Goal: Task Accomplishment & Management: Manage account settings

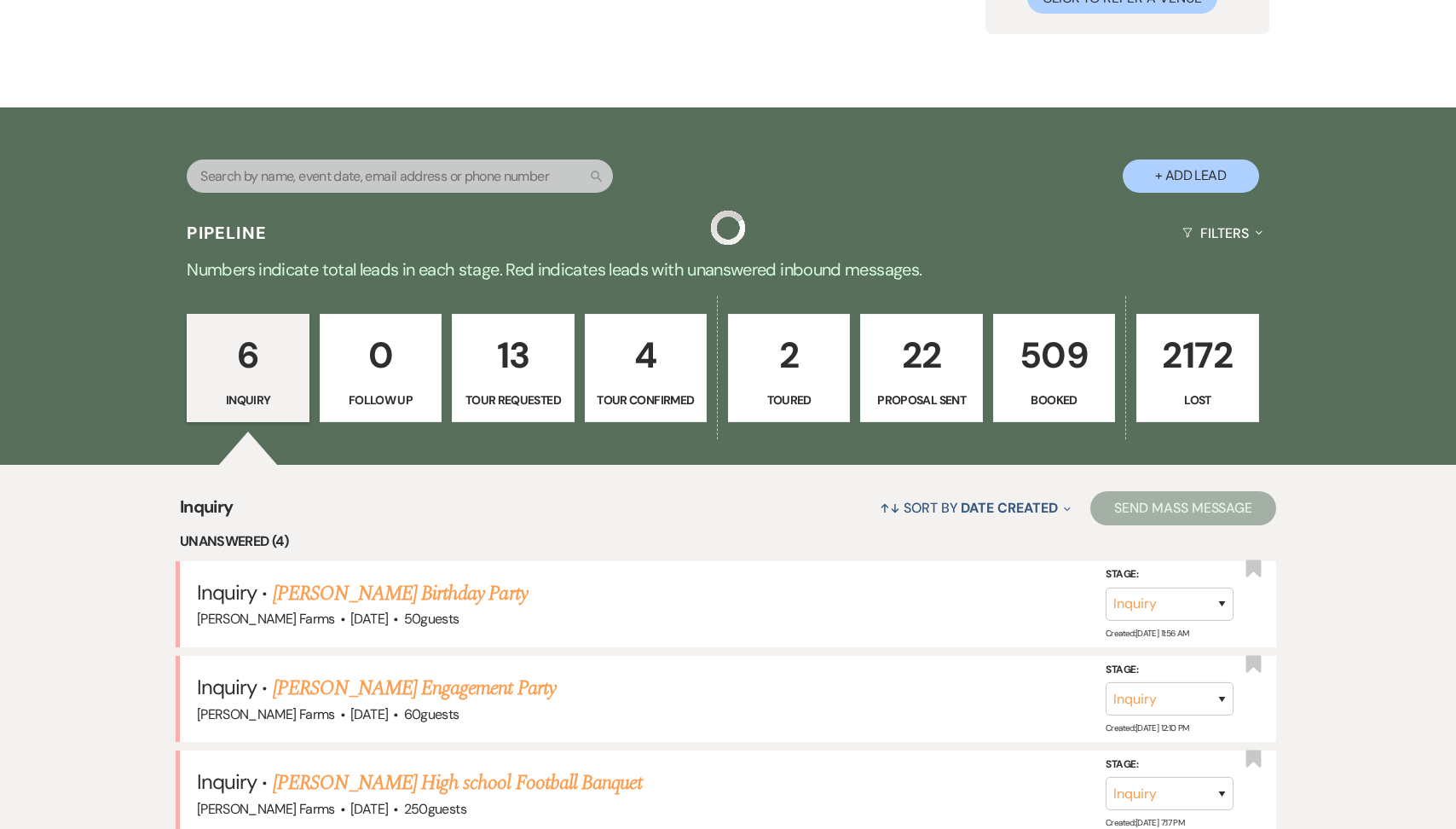
click at [1196, 326] on p "2172" at bounding box center [1197, 354] width 100 height 57
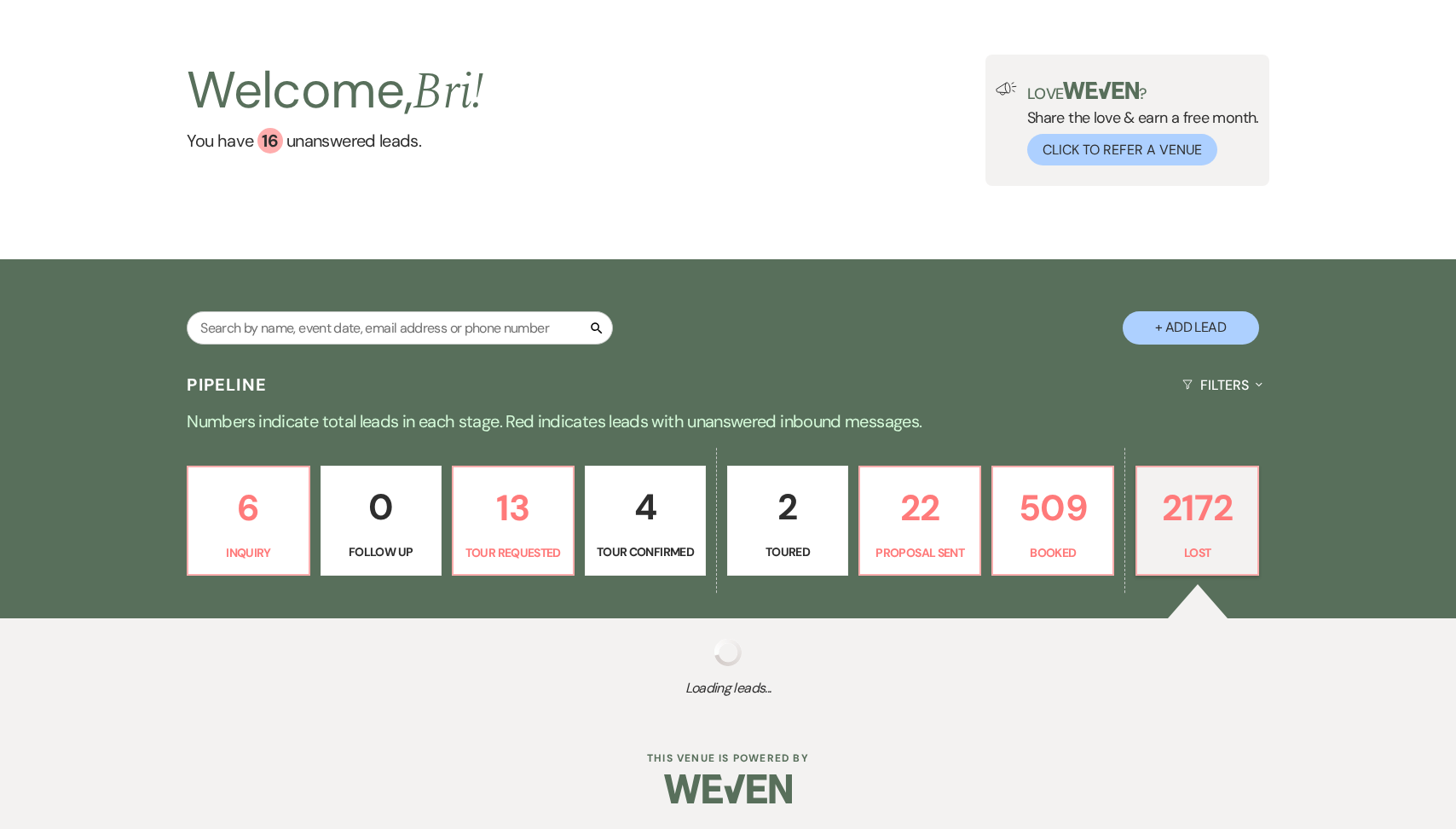
select select "8"
select select "11"
select select "8"
select select "1"
select select "8"
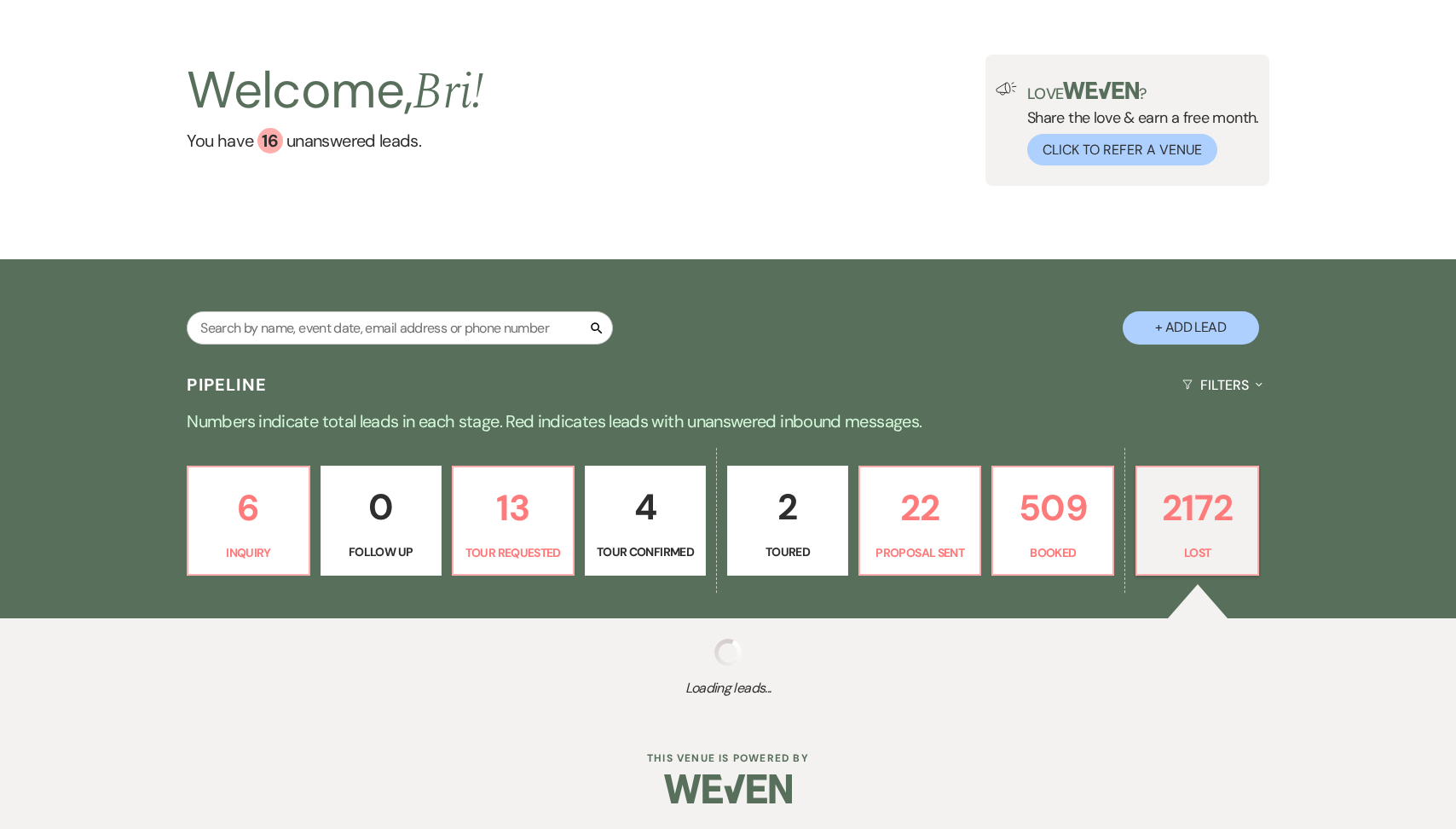
select select "7"
select select "8"
select select "6"
select select "8"
select select "1"
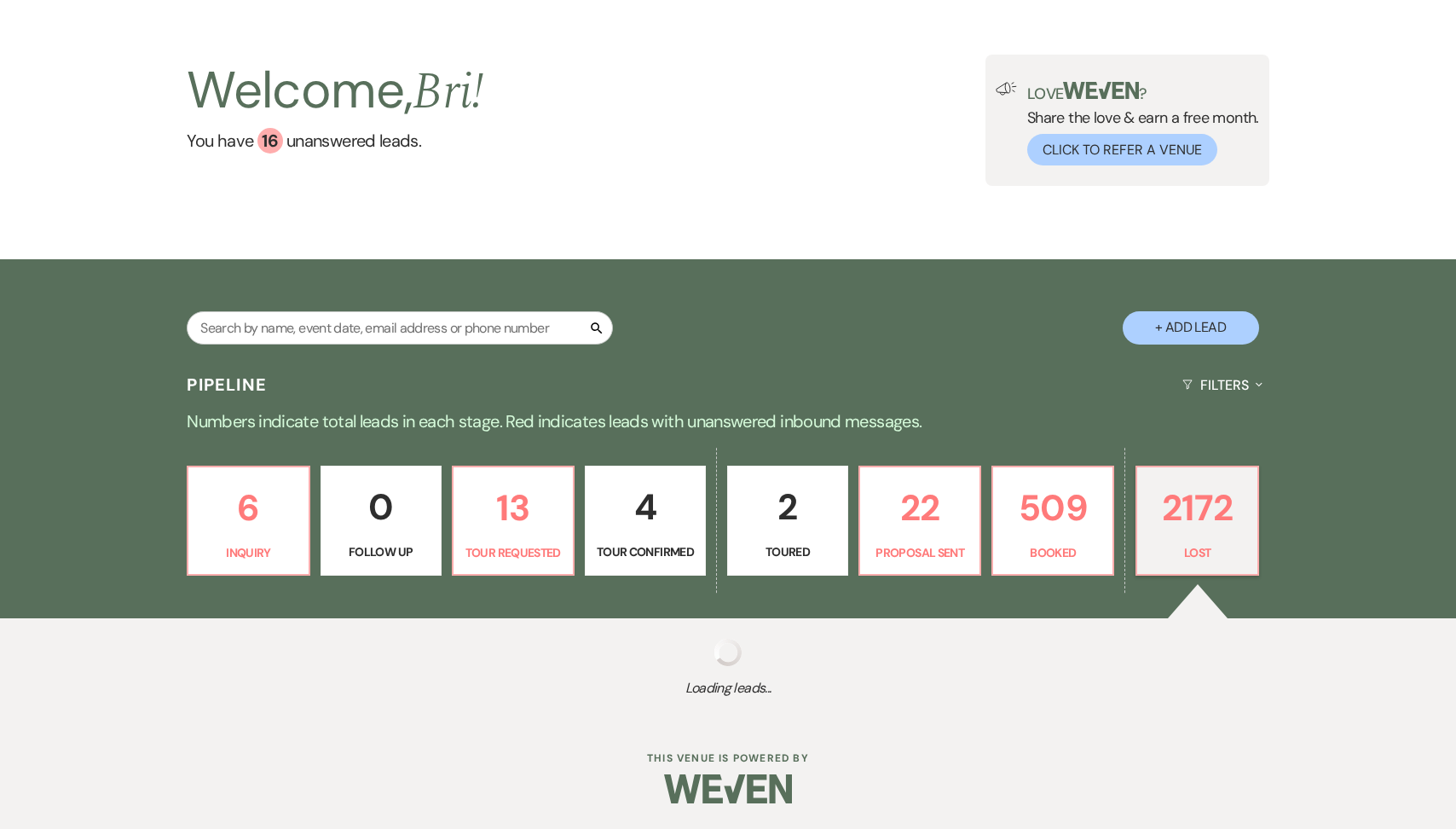
select select "8"
select select "5"
select select "8"
select select "1"
select select "8"
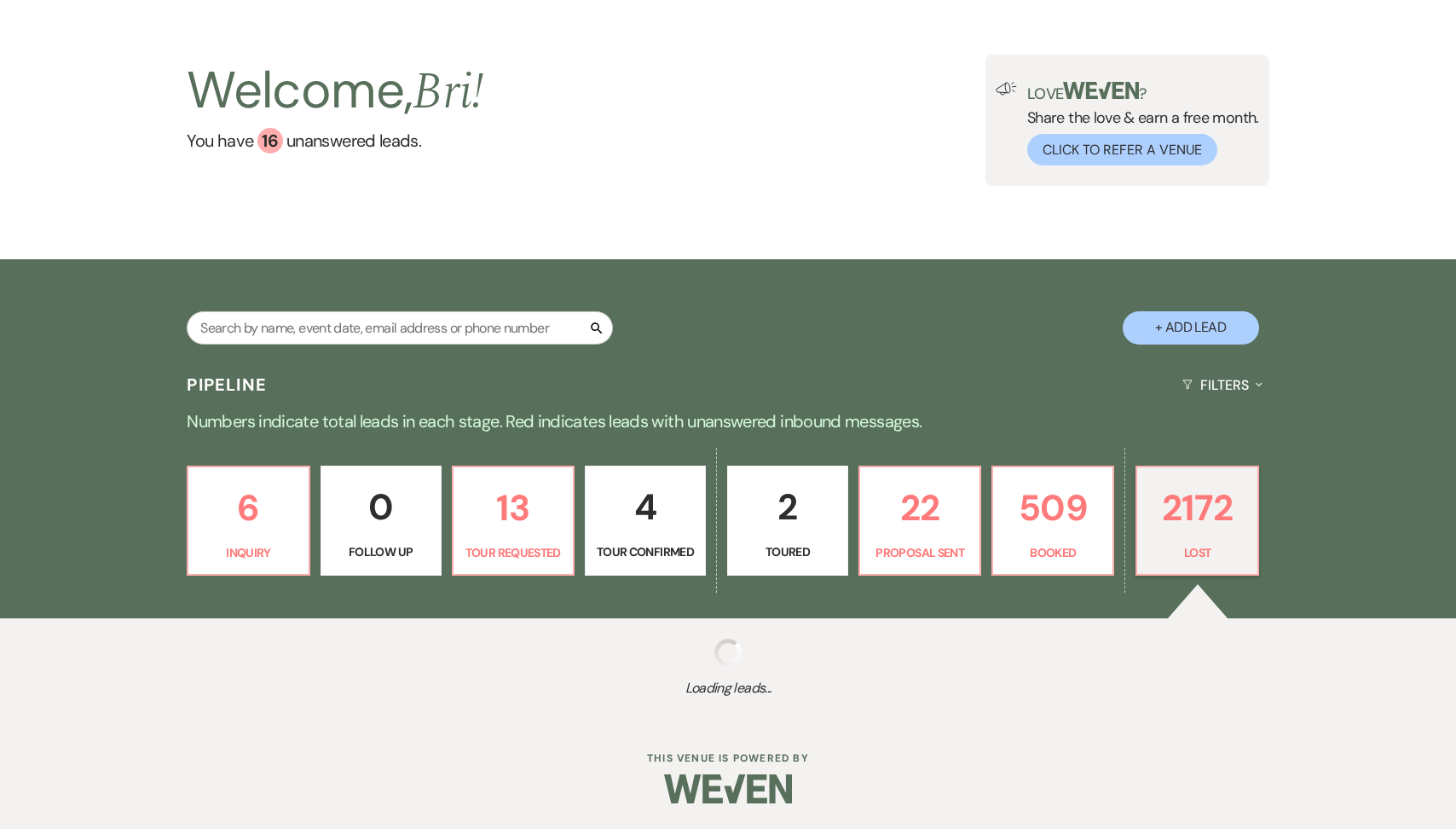
select select "5"
select select "8"
select select "5"
select select "8"
select select "6"
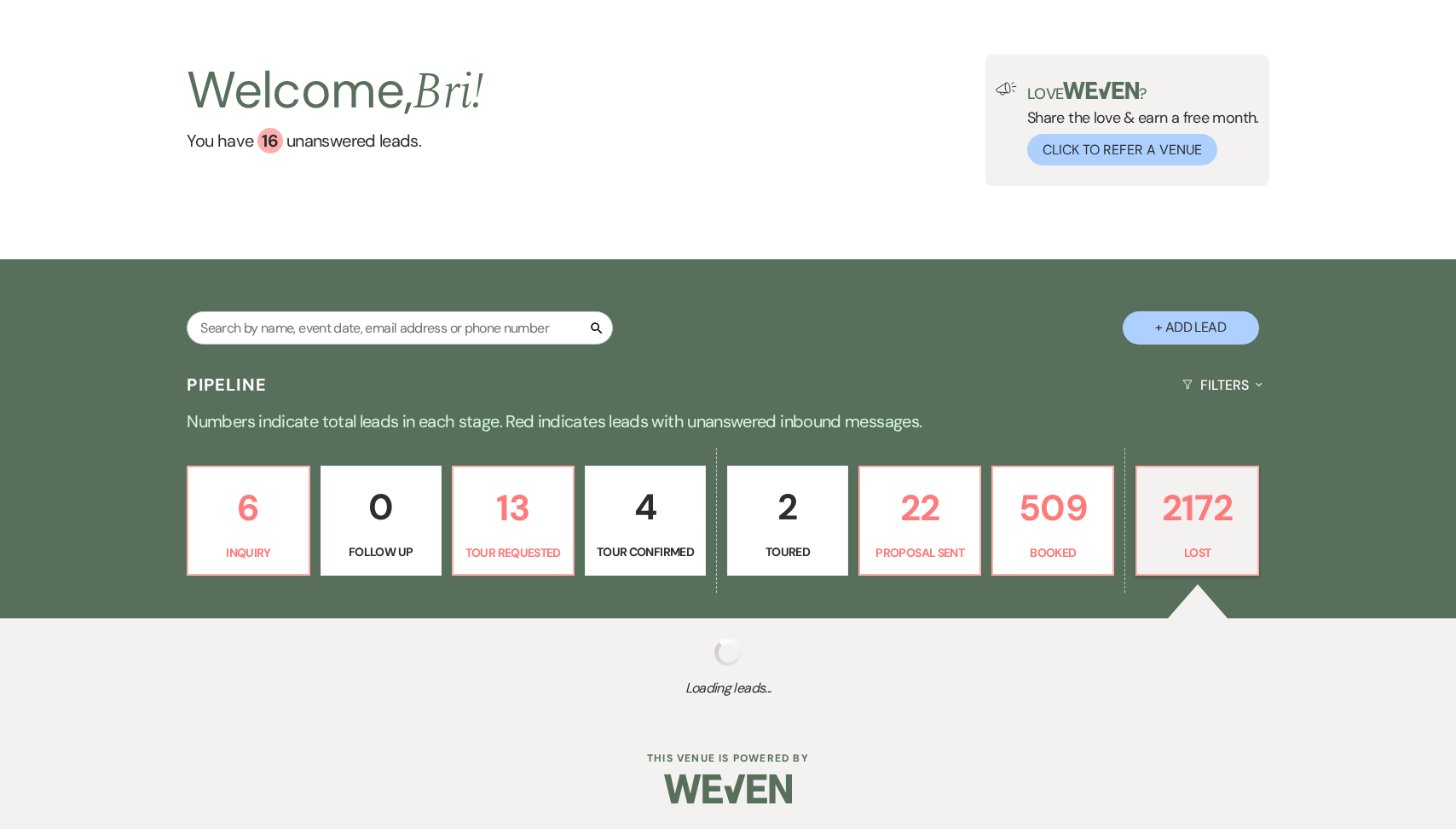
select select "8"
select select "5"
select select "8"
select select "5"
select select "8"
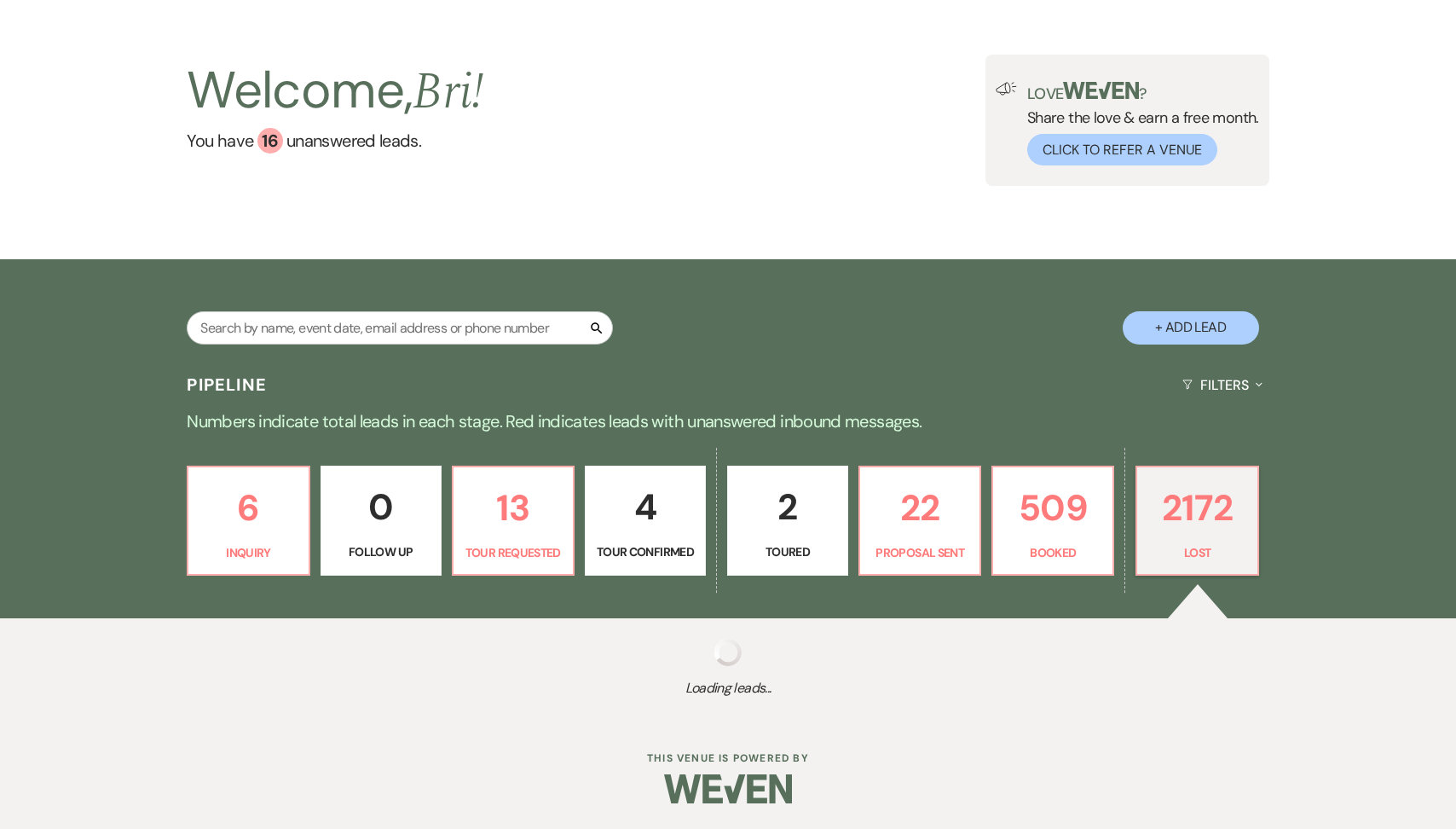
select select "5"
select select "8"
select select "5"
select select "8"
select select "5"
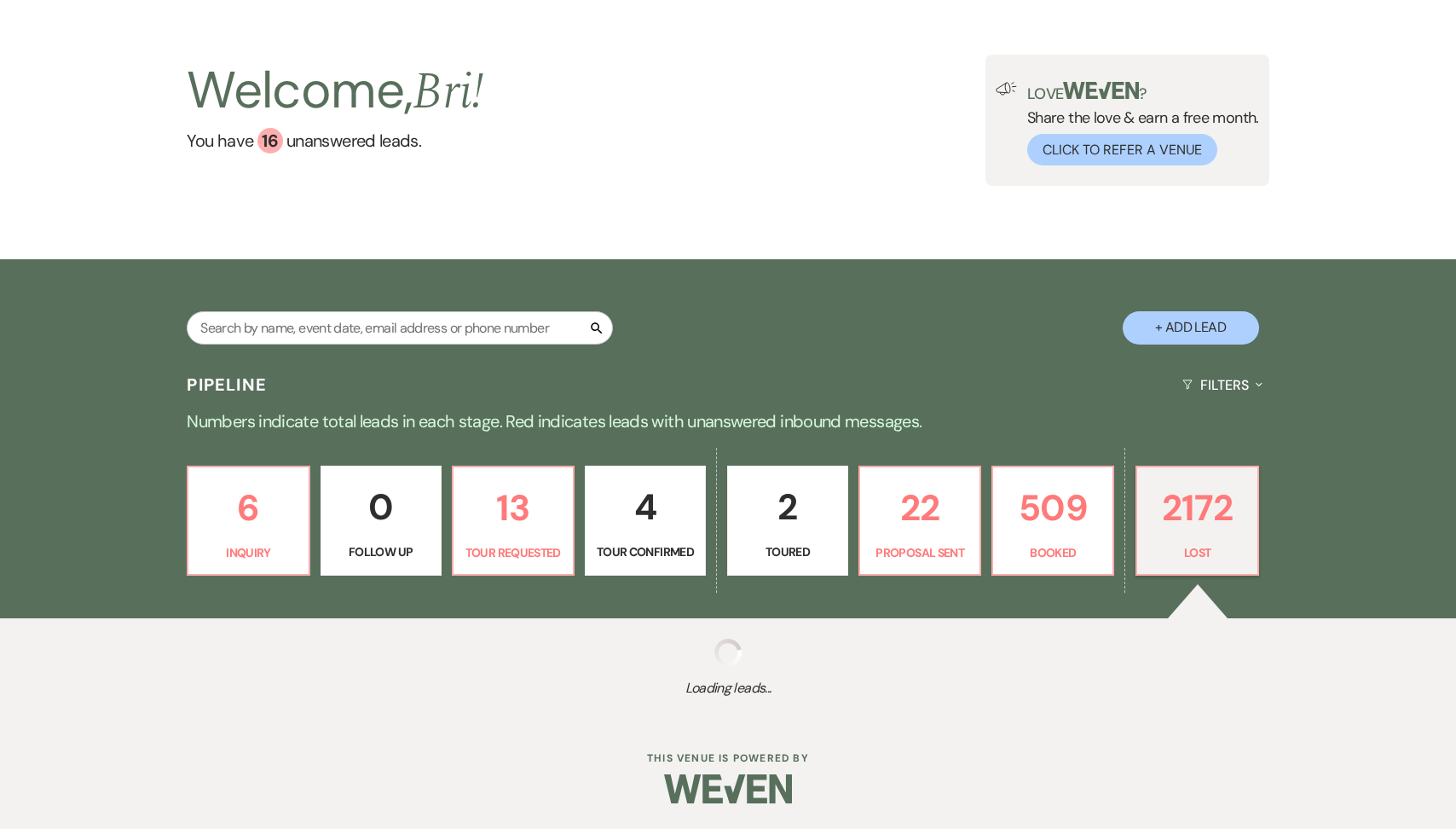
select select "8"
select select "6"
select select "8"
select select "5"
select select "8"
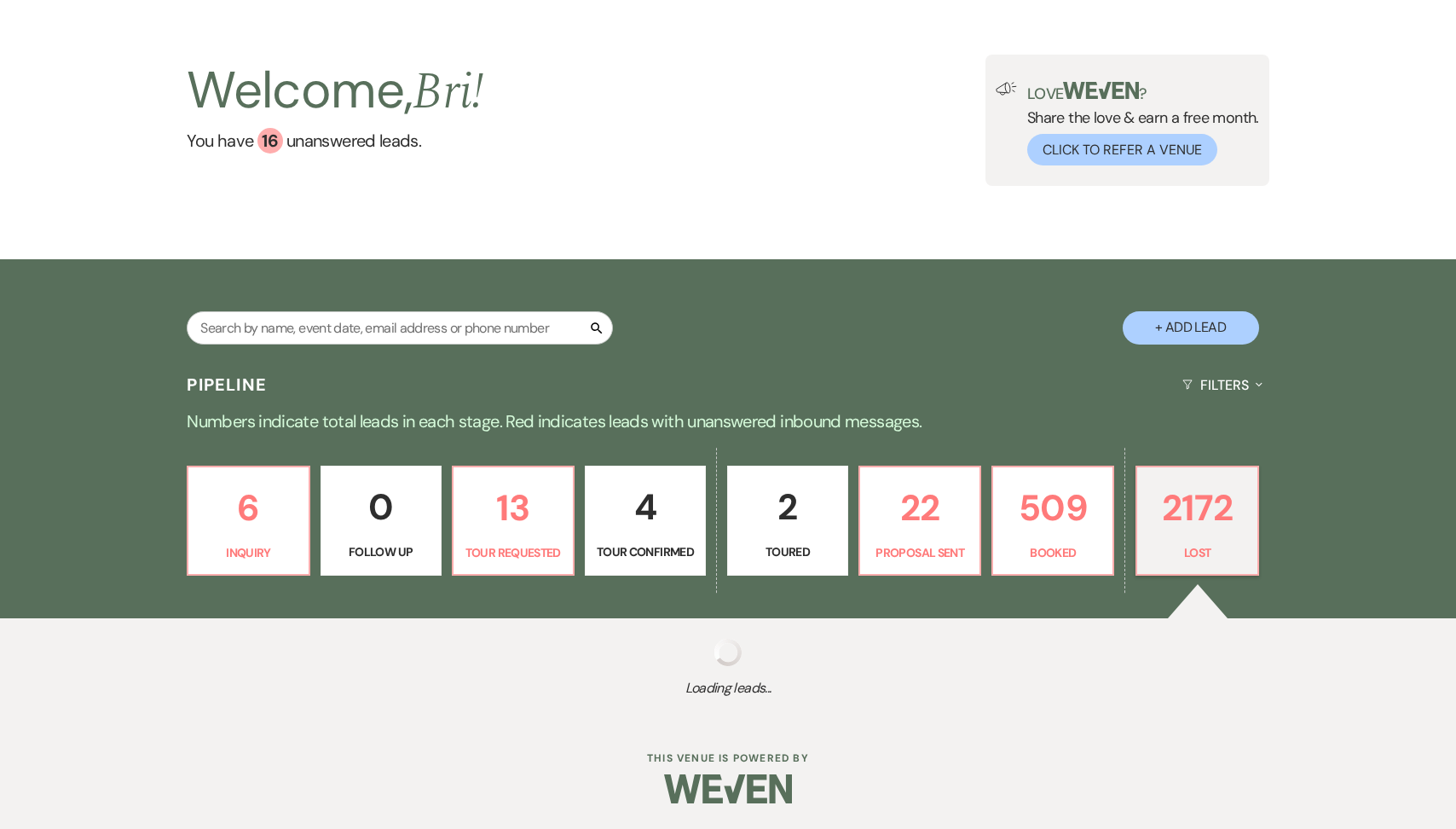
select select "5"
select select "8"
select select "5"
select select "8"
select select "5"
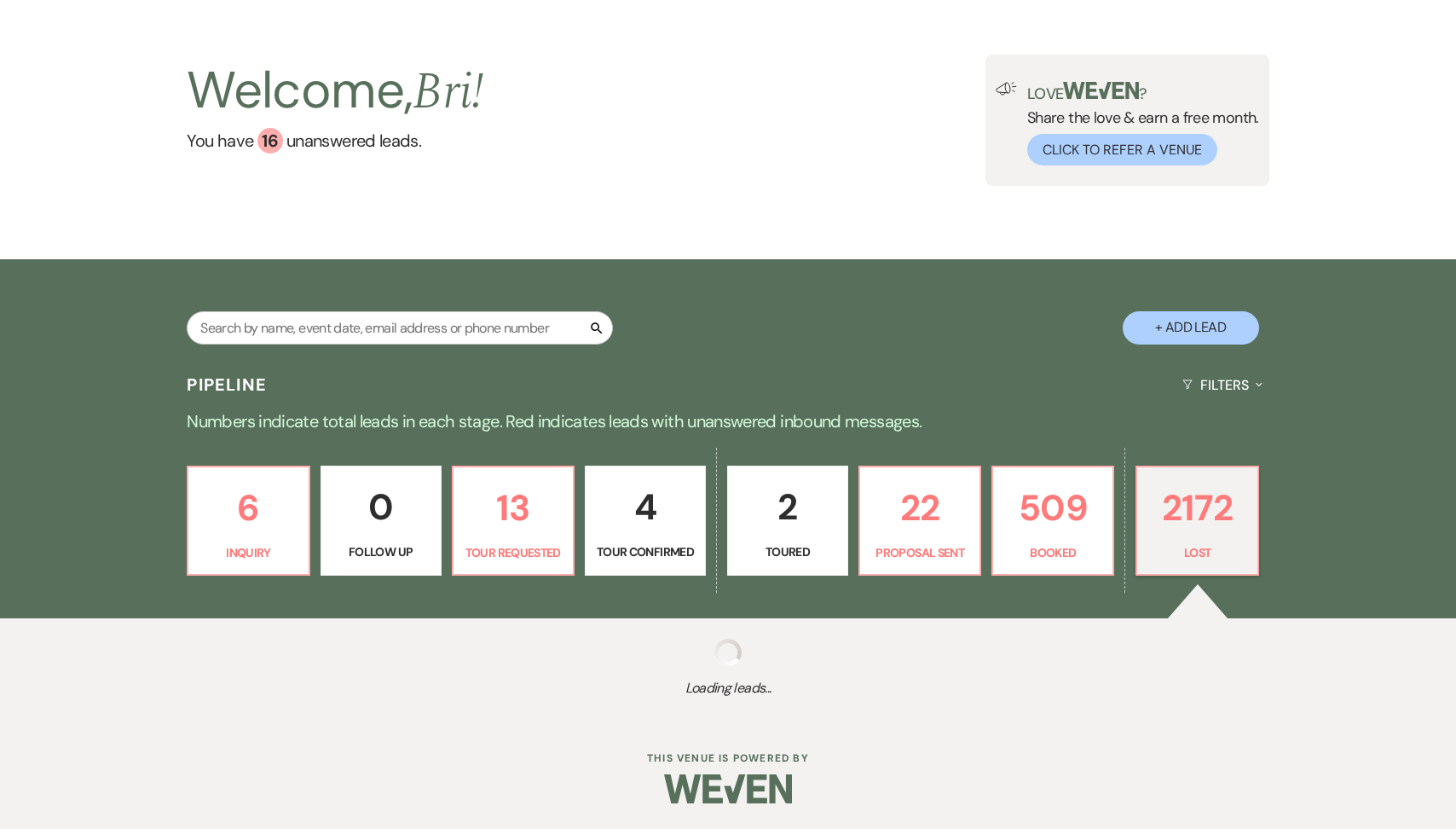
select select "8"
select select "5"
select select "8"
select select "1"
select select "8"
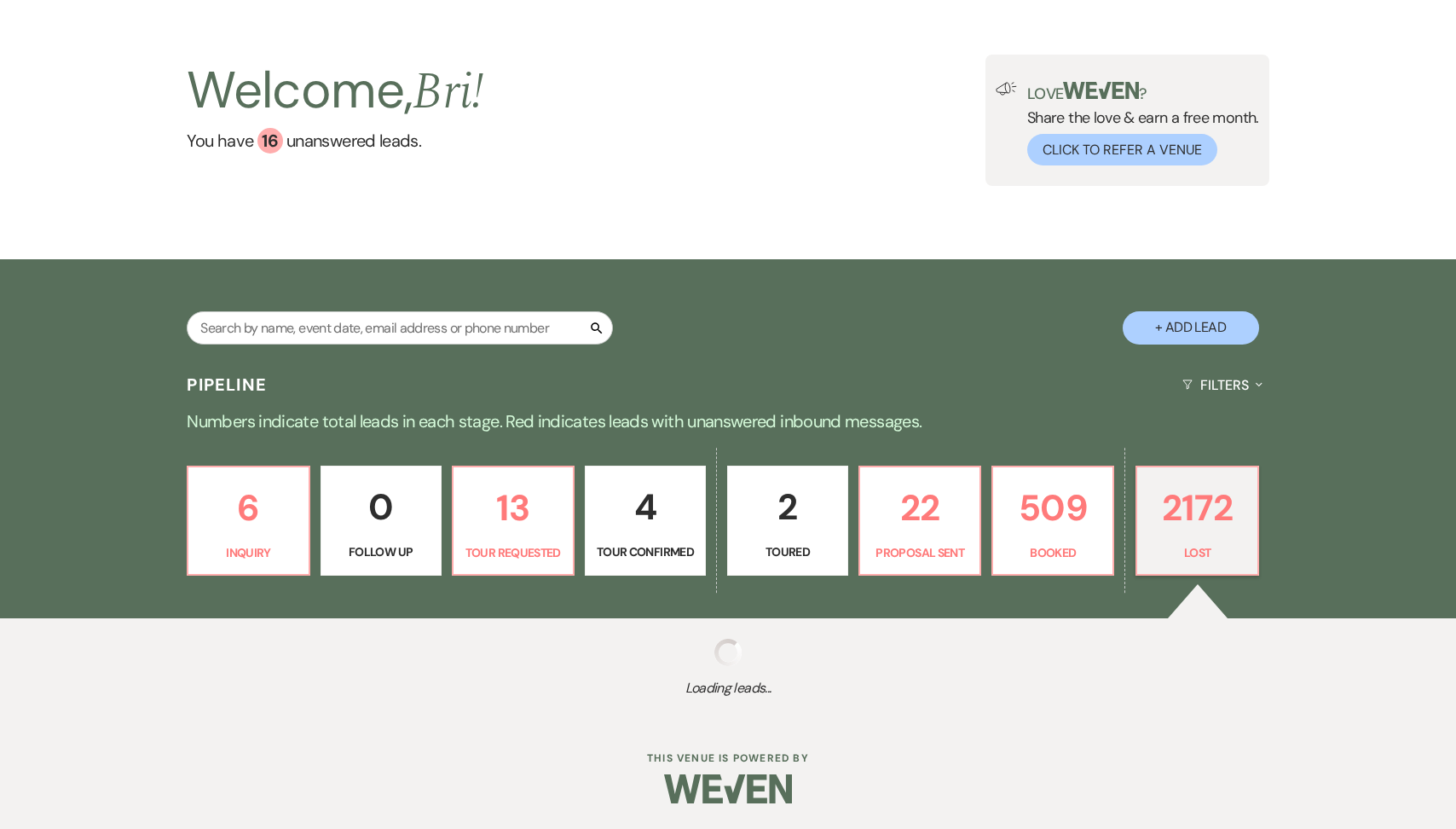
select select "5"
select select "8"
select select "6"
select select "8"
select select "5"
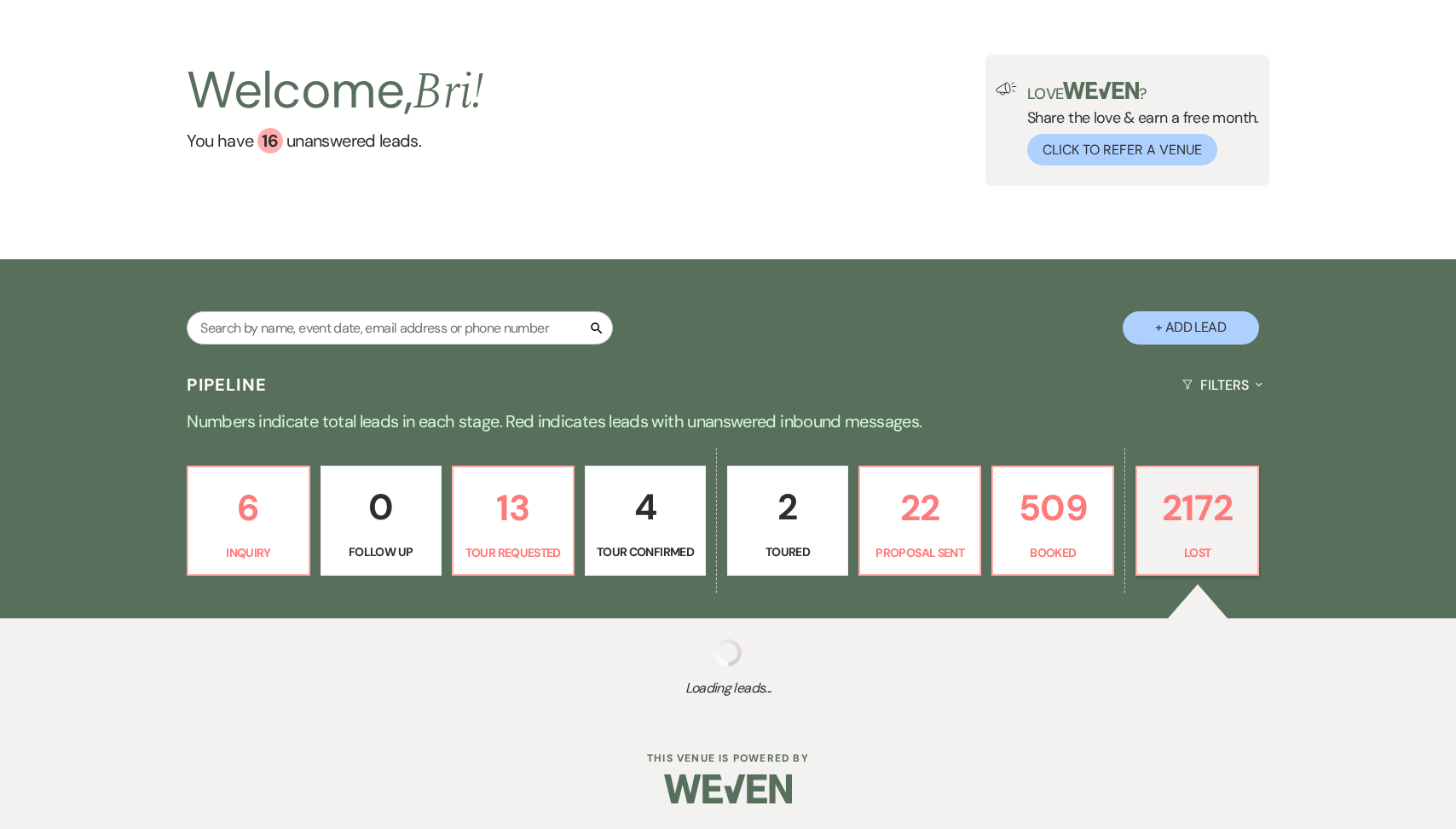
select select "8"
select select "5"
select select "8"
select select "5"
select select "8"
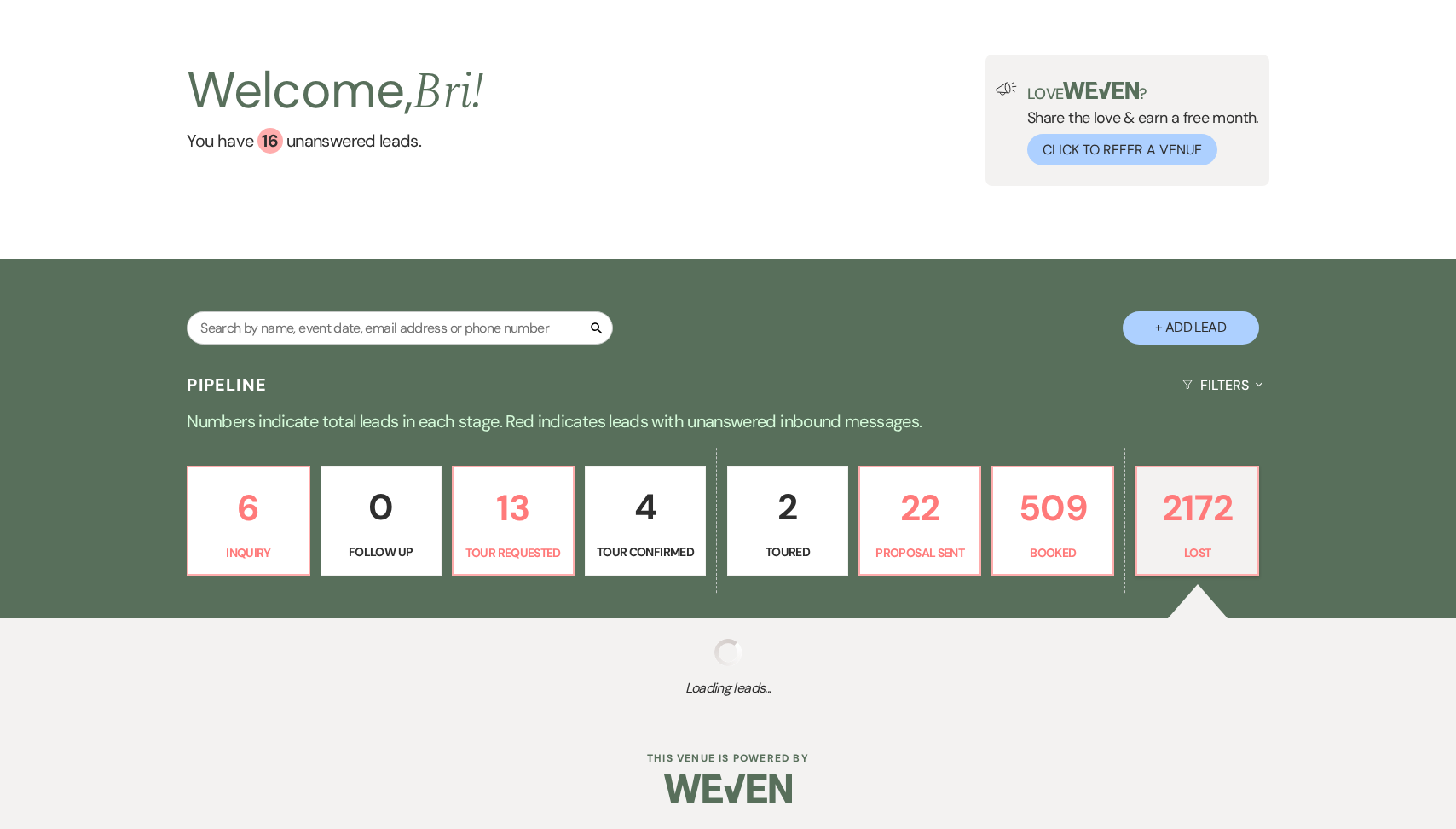
select select "5"
select select "8"
select select "5"
select select "8"
select select "5"
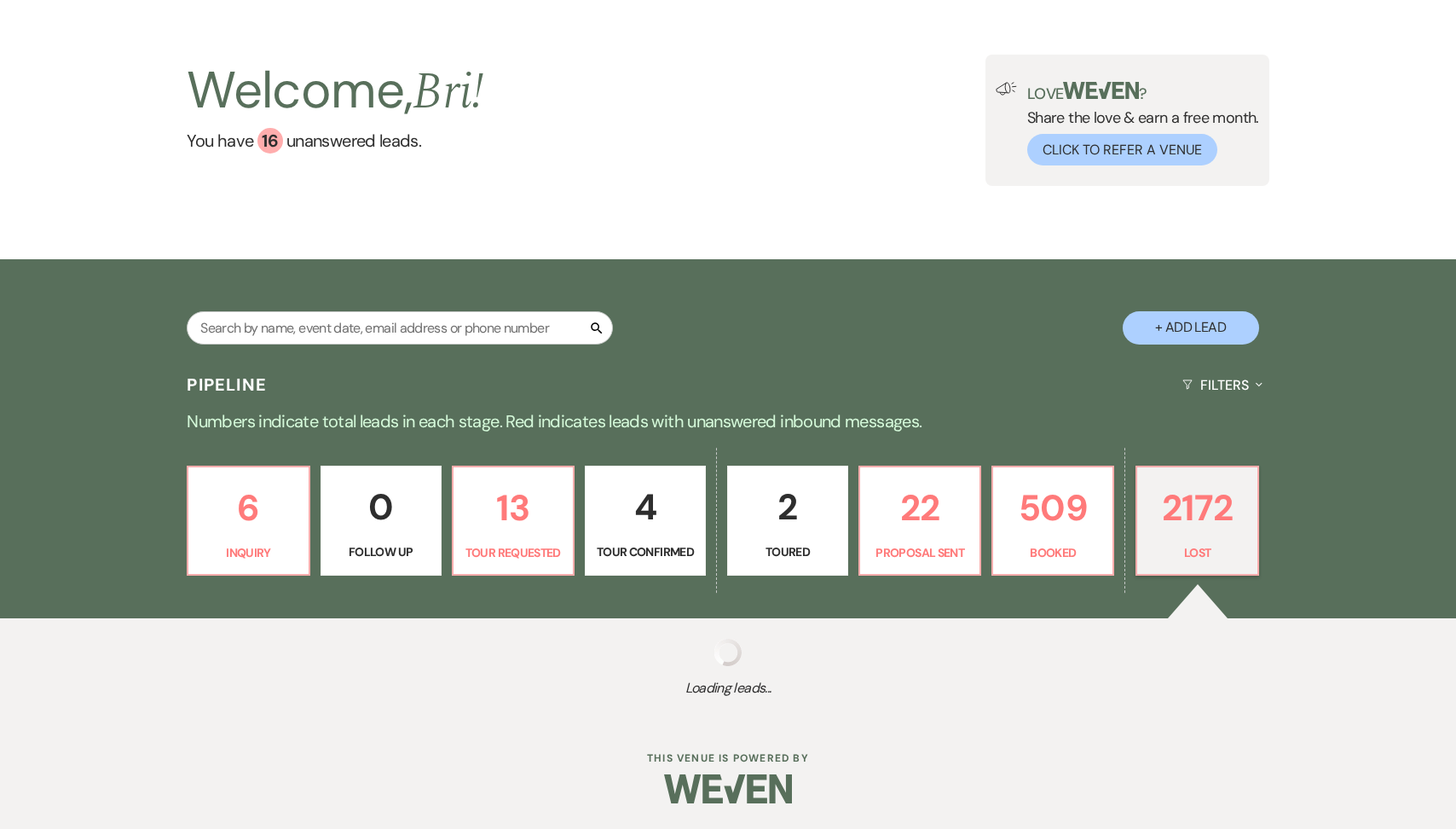
select select "8"
select select "6"
select select "8"
select select "1"
select select "8"
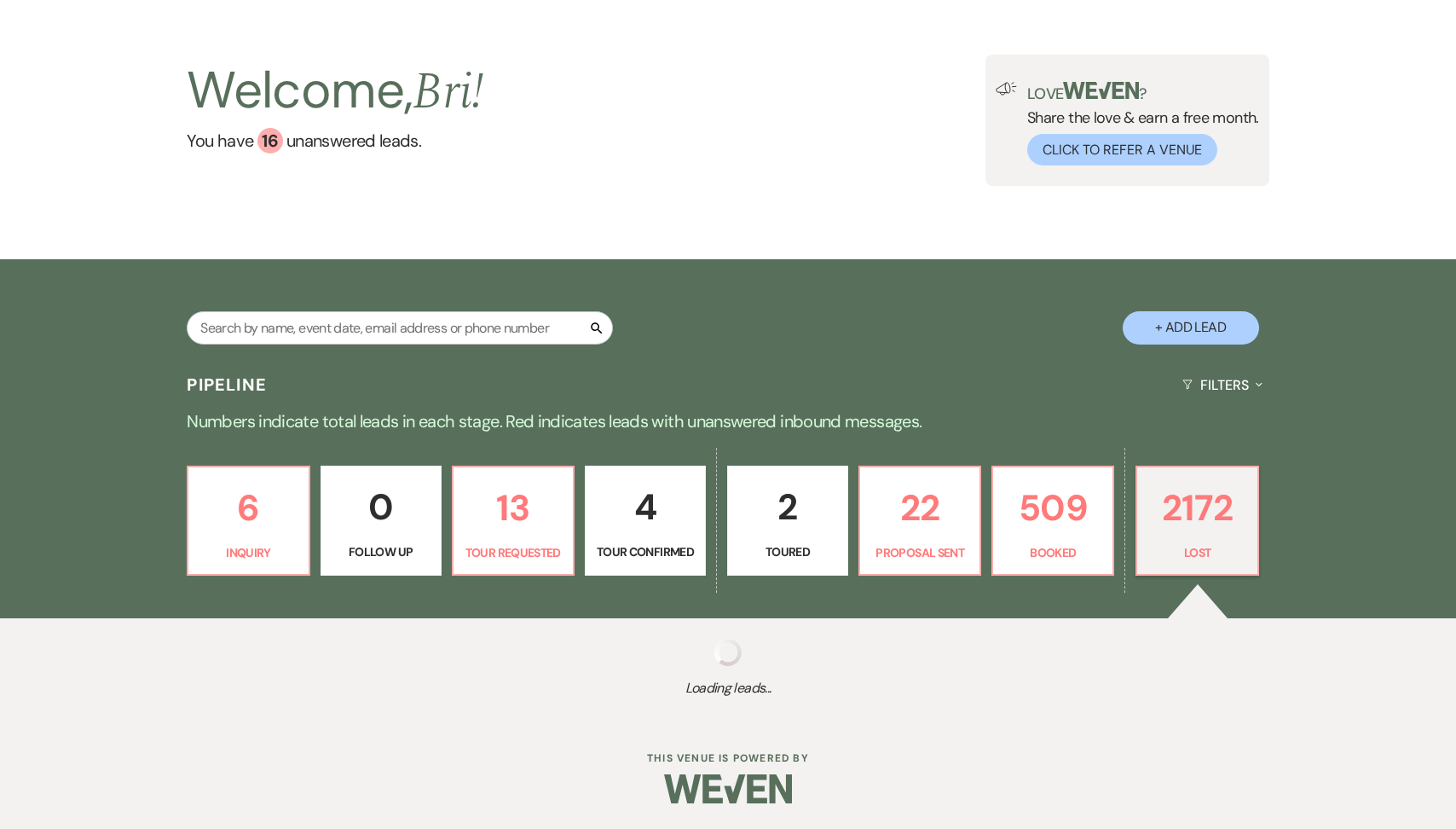
select select "1"
select select "8"
select select "5"
select select "8"
select select "5"
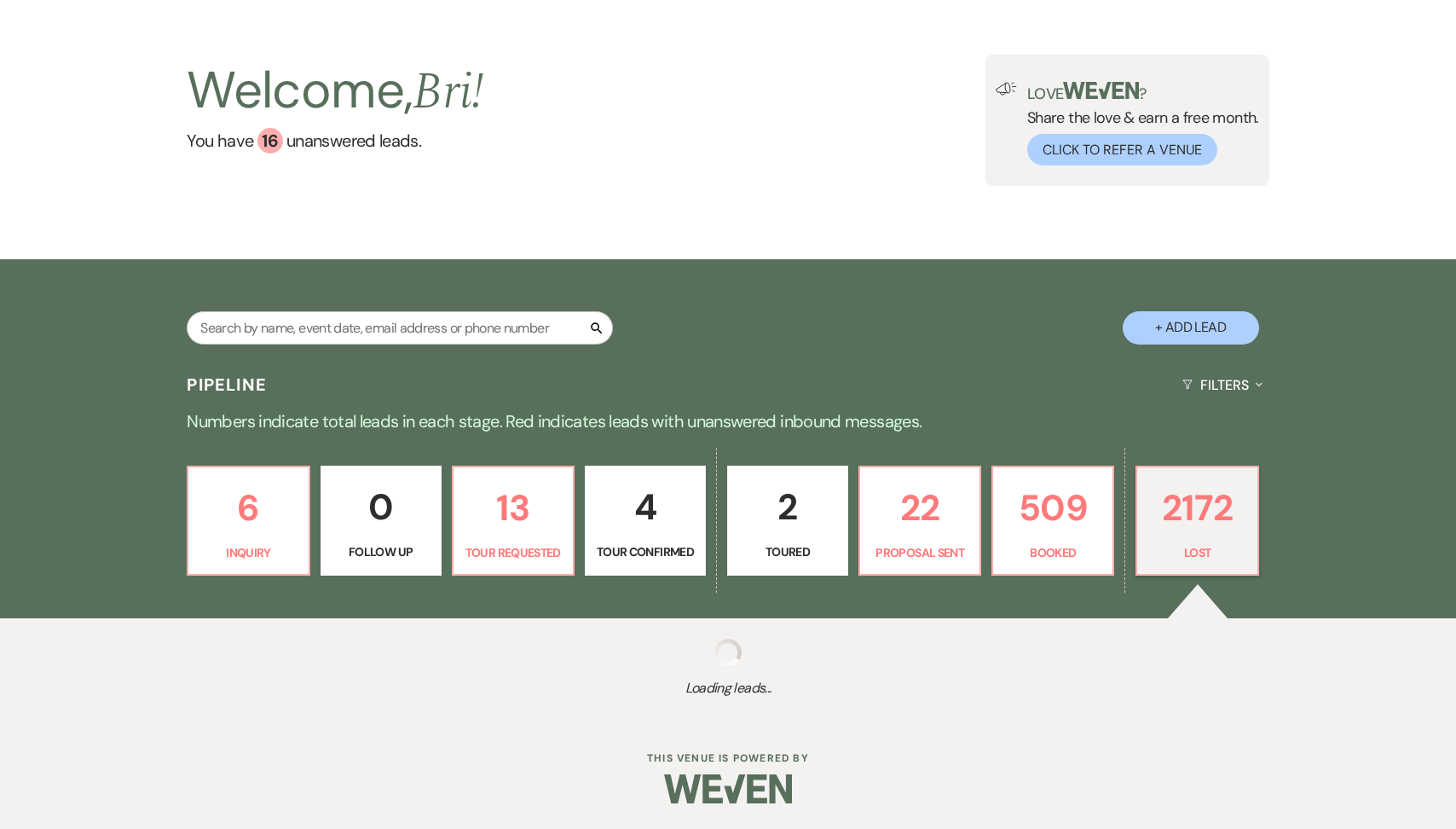
select select "8"
select select "5"
select select "8"
select select "6"
select select "8"
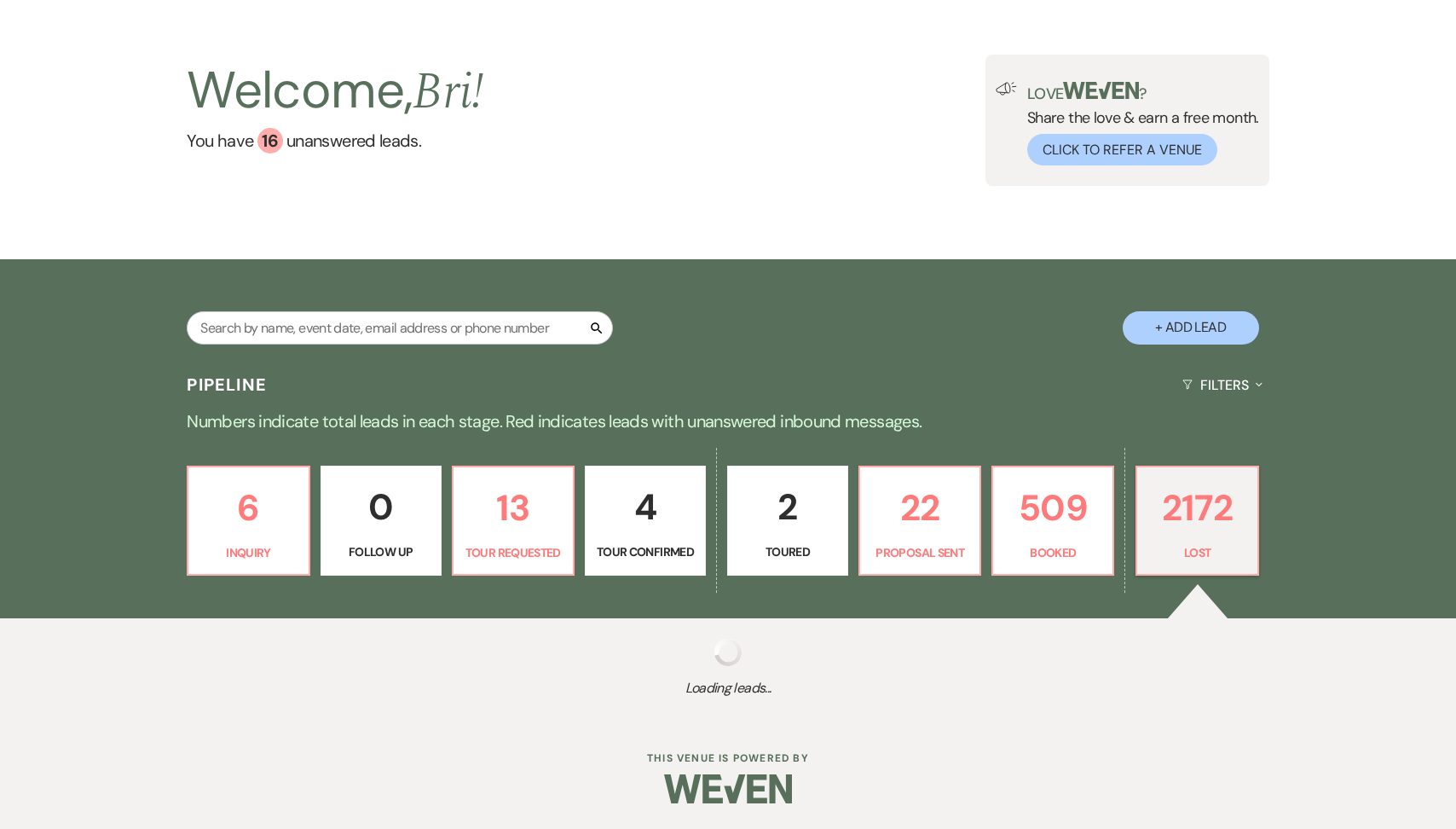
select select "5"
select select "8"
select select "5"
select select "8"
select select "5"
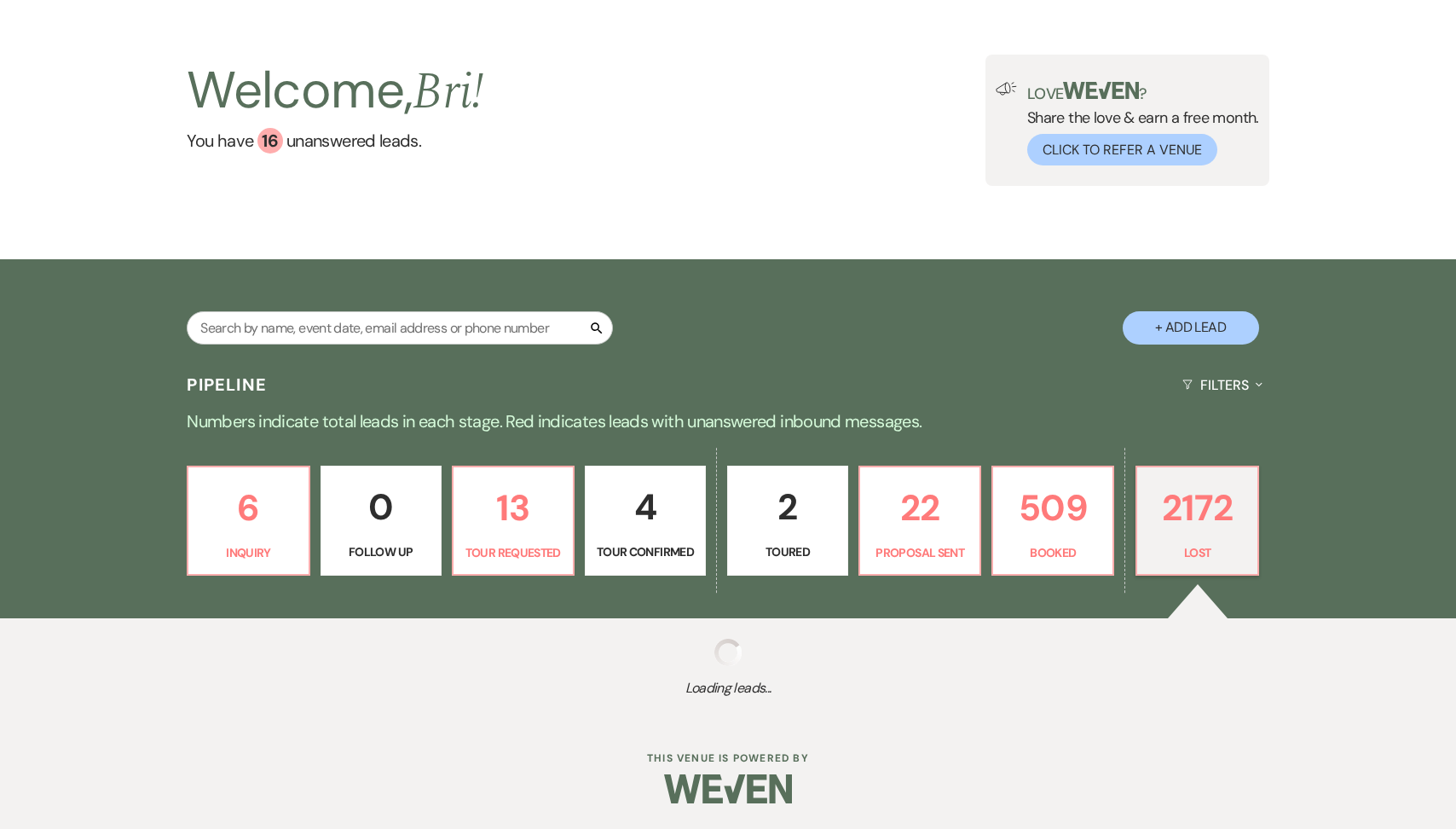
select select "8"
select select "5"
select select "8"
select select "5"
select select "8"
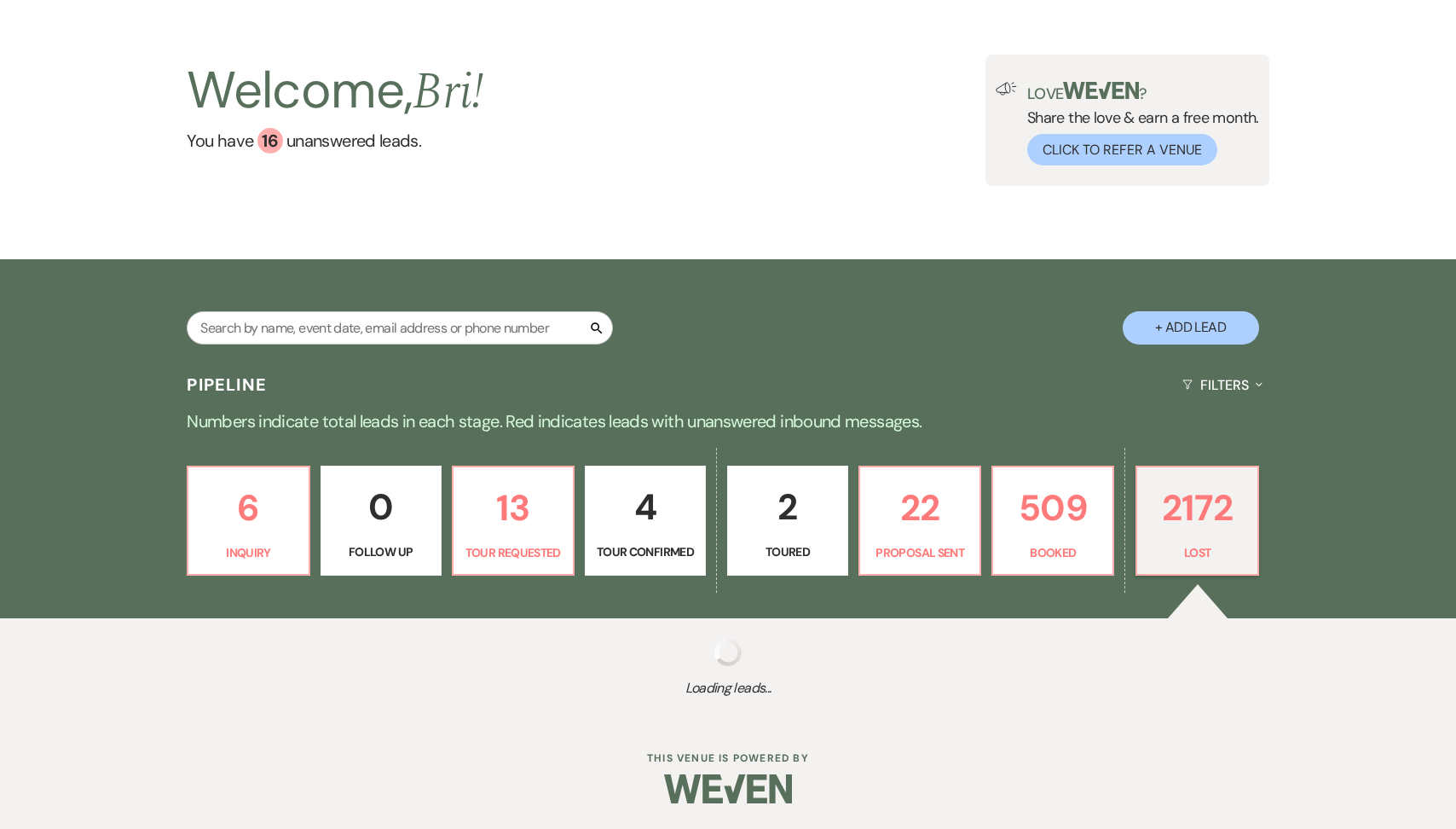
select select "1"
select select "8"
select select "5"
select select "8"
select select "5"
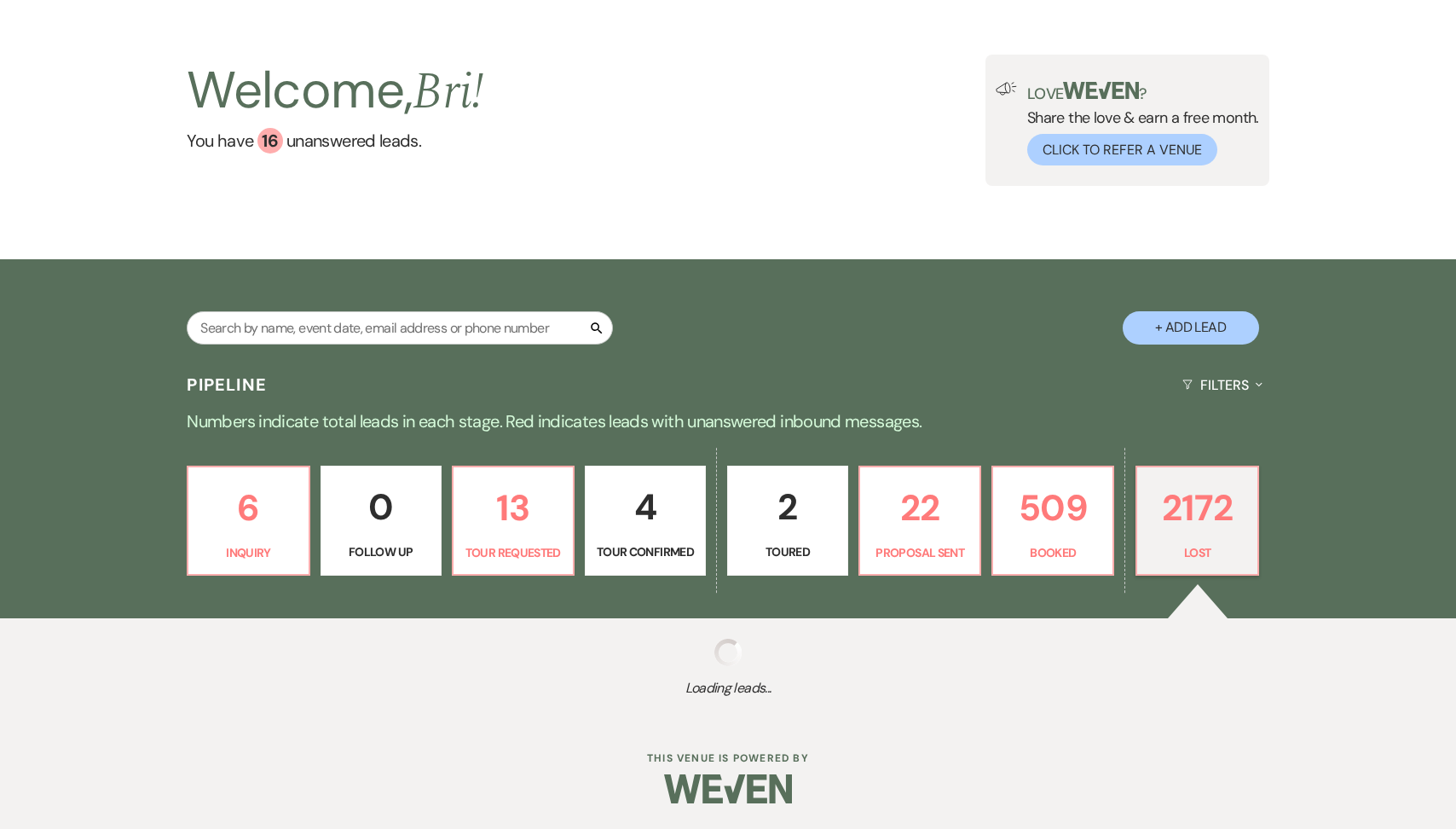
select select "8"
select select "5"
select select "8"
select select "6"
select select "8"
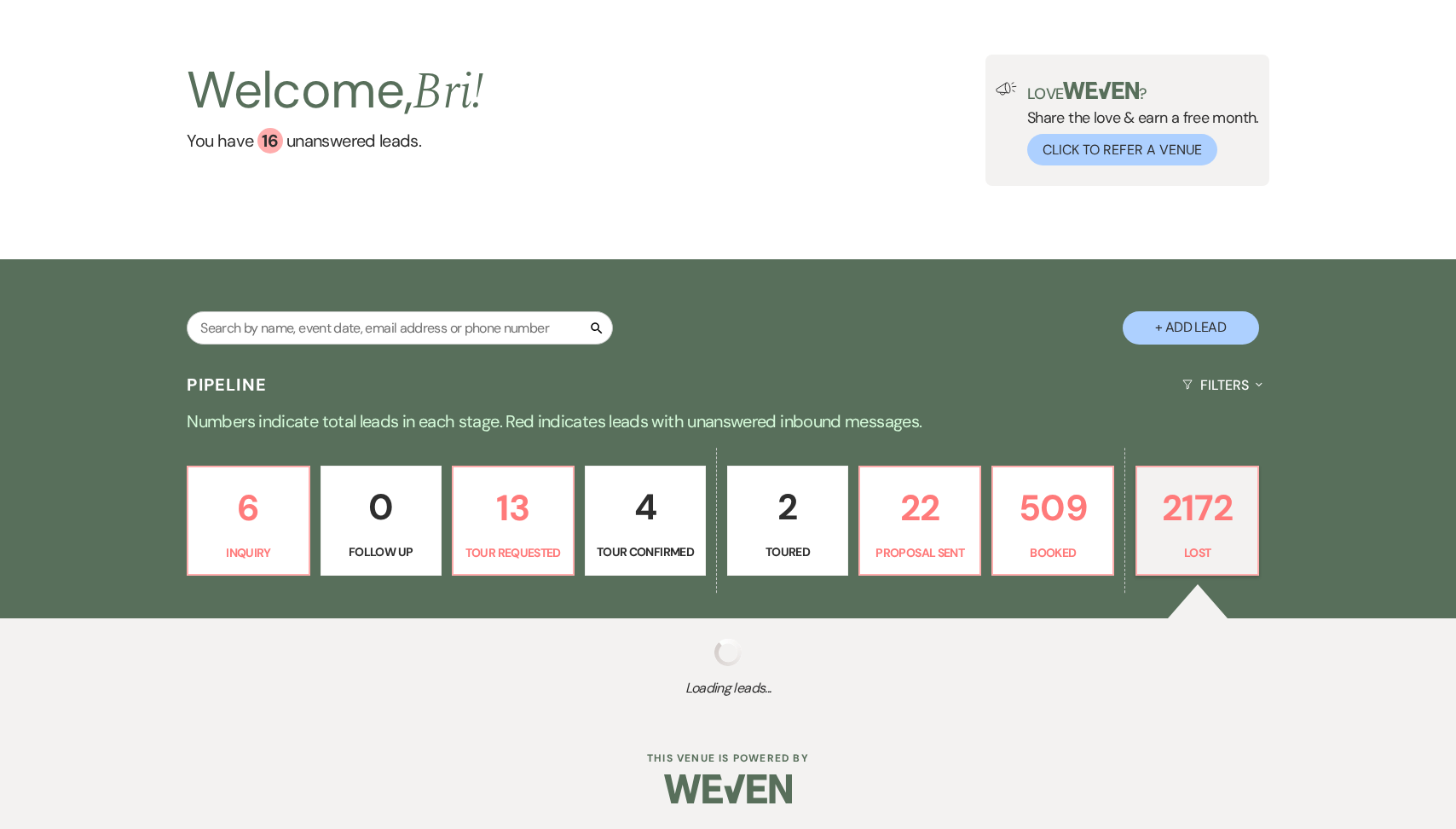
select select "5"
select select "8"
select select "5"
select select "8"
select select "5"
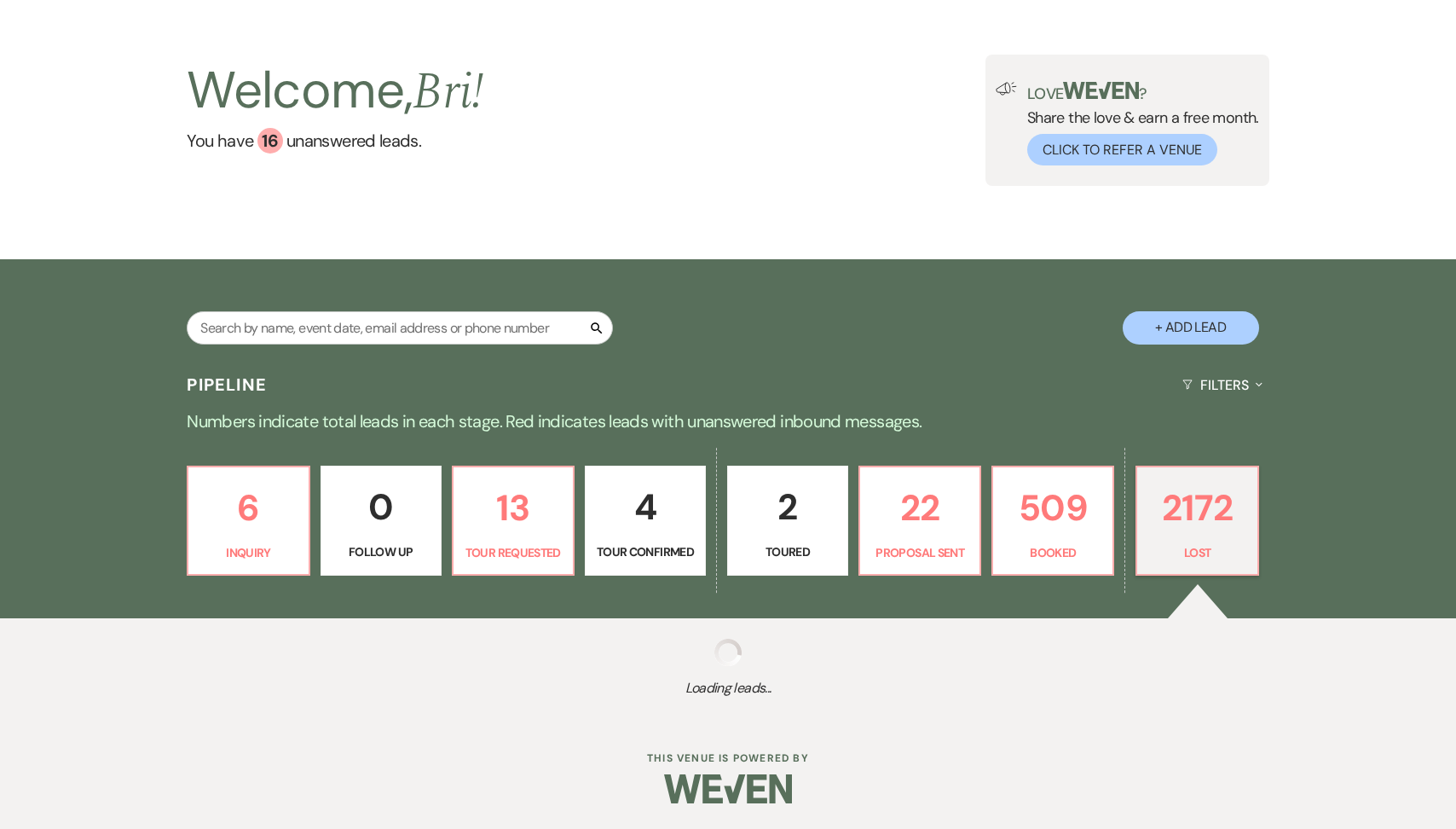
select select "8"
select select "5"
select select "8"
select select "6"
select select "8"
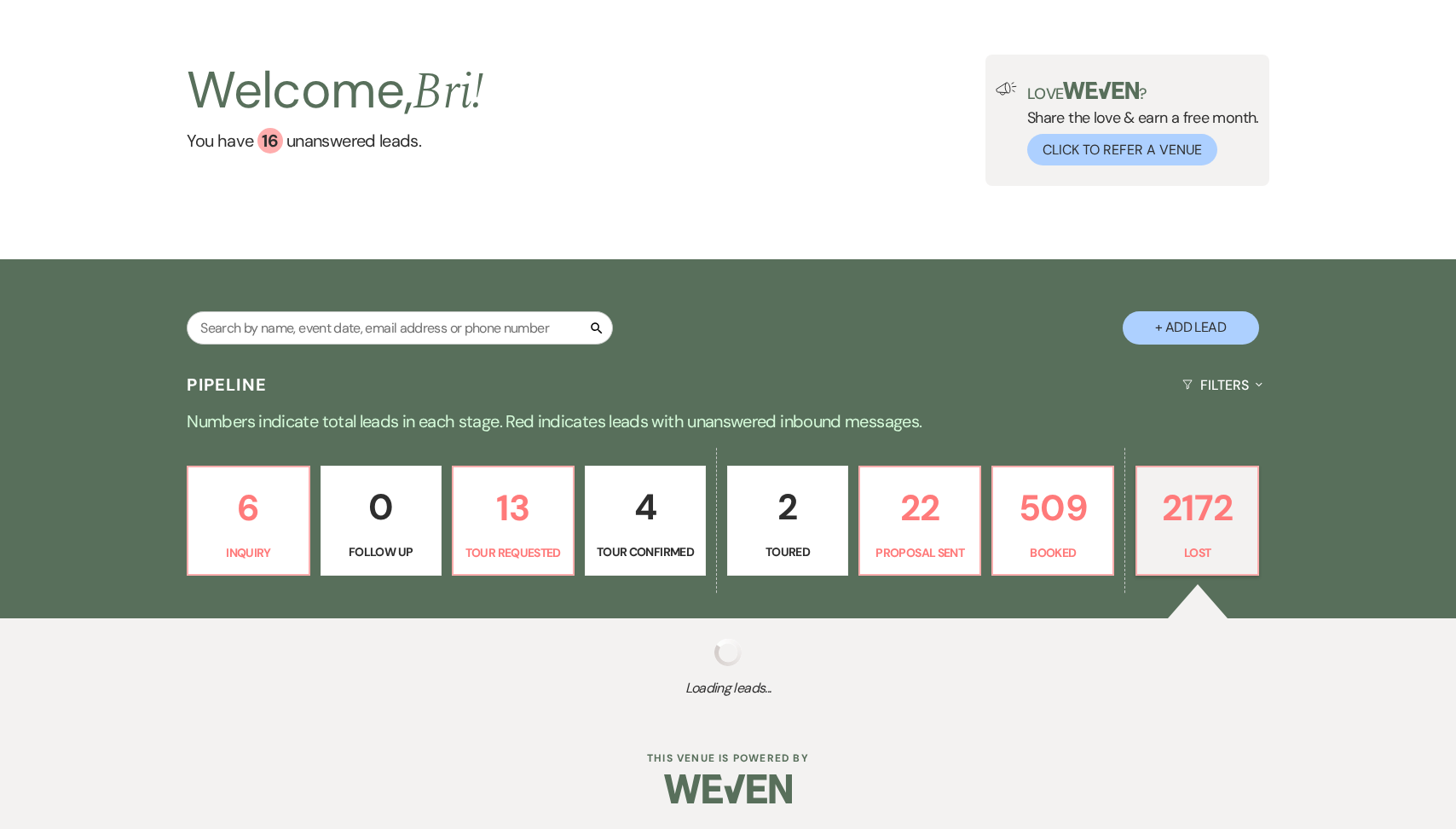
select select "5"
select select "8"
select select "5"
select select "8"
select select "5"
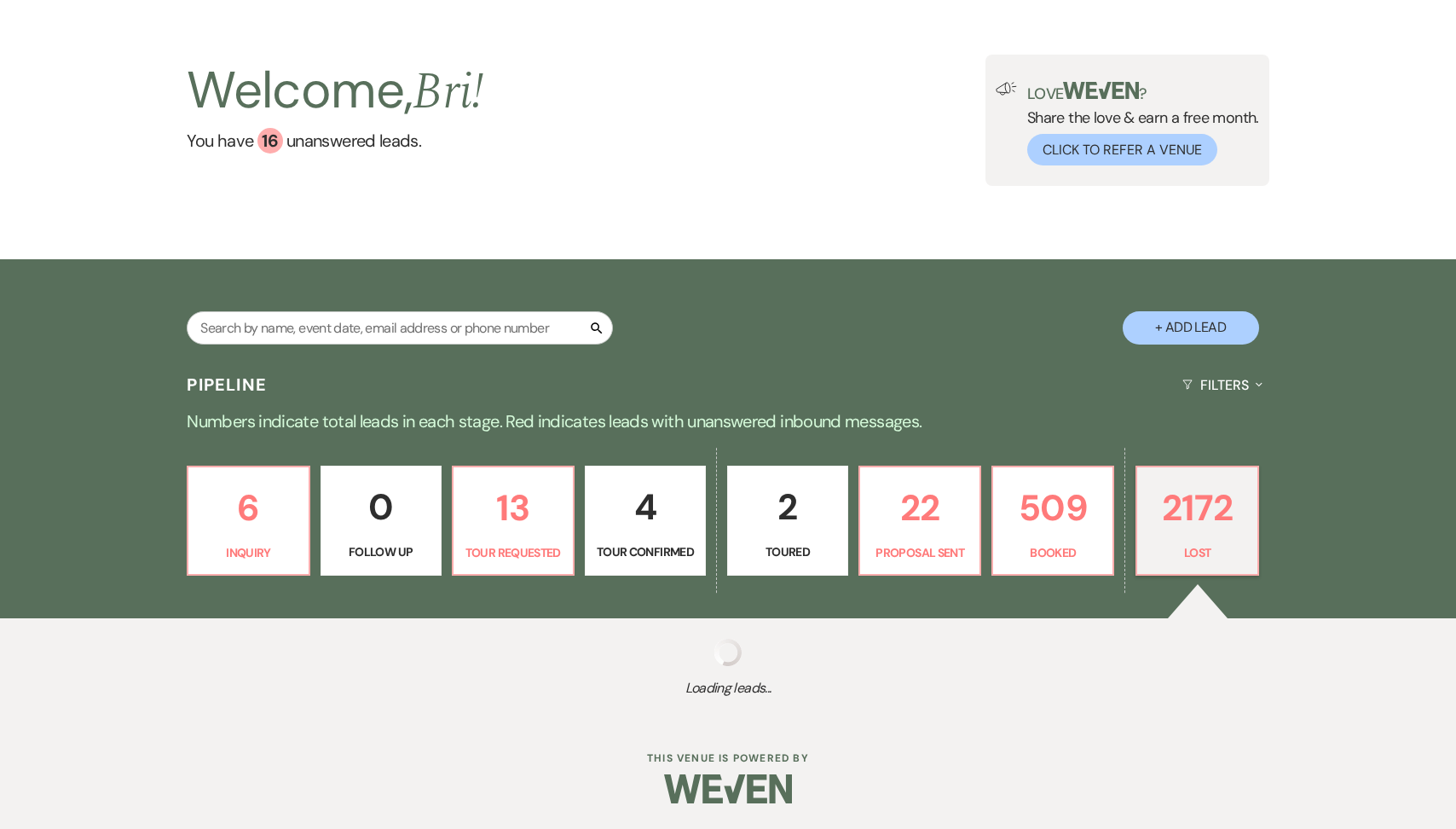
select select "8"
select select "5"
select select "8"
select select "5"
select select "8"
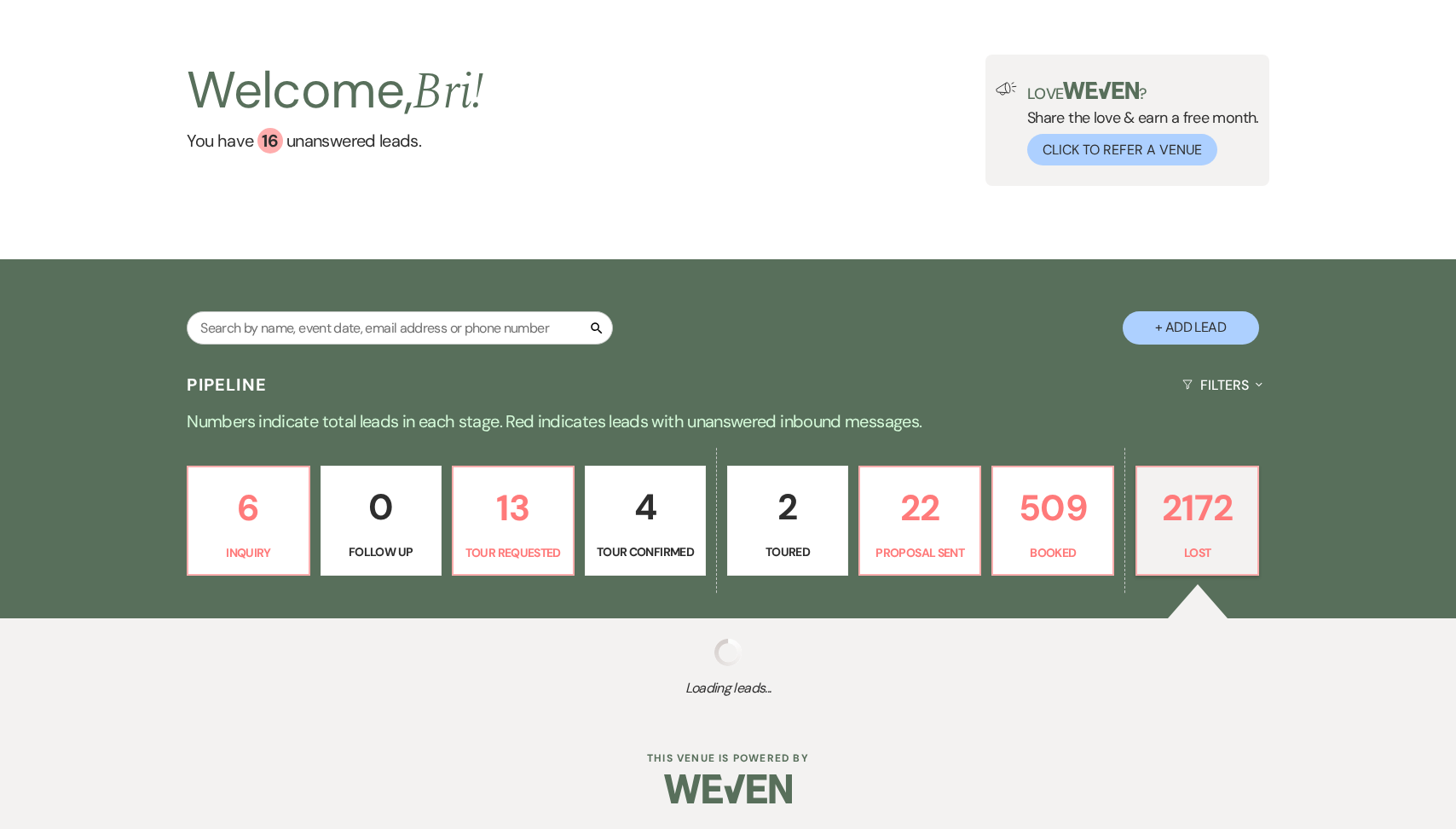
select select "5"
select select "8"
select select "5"
select select "8"
select select "6"
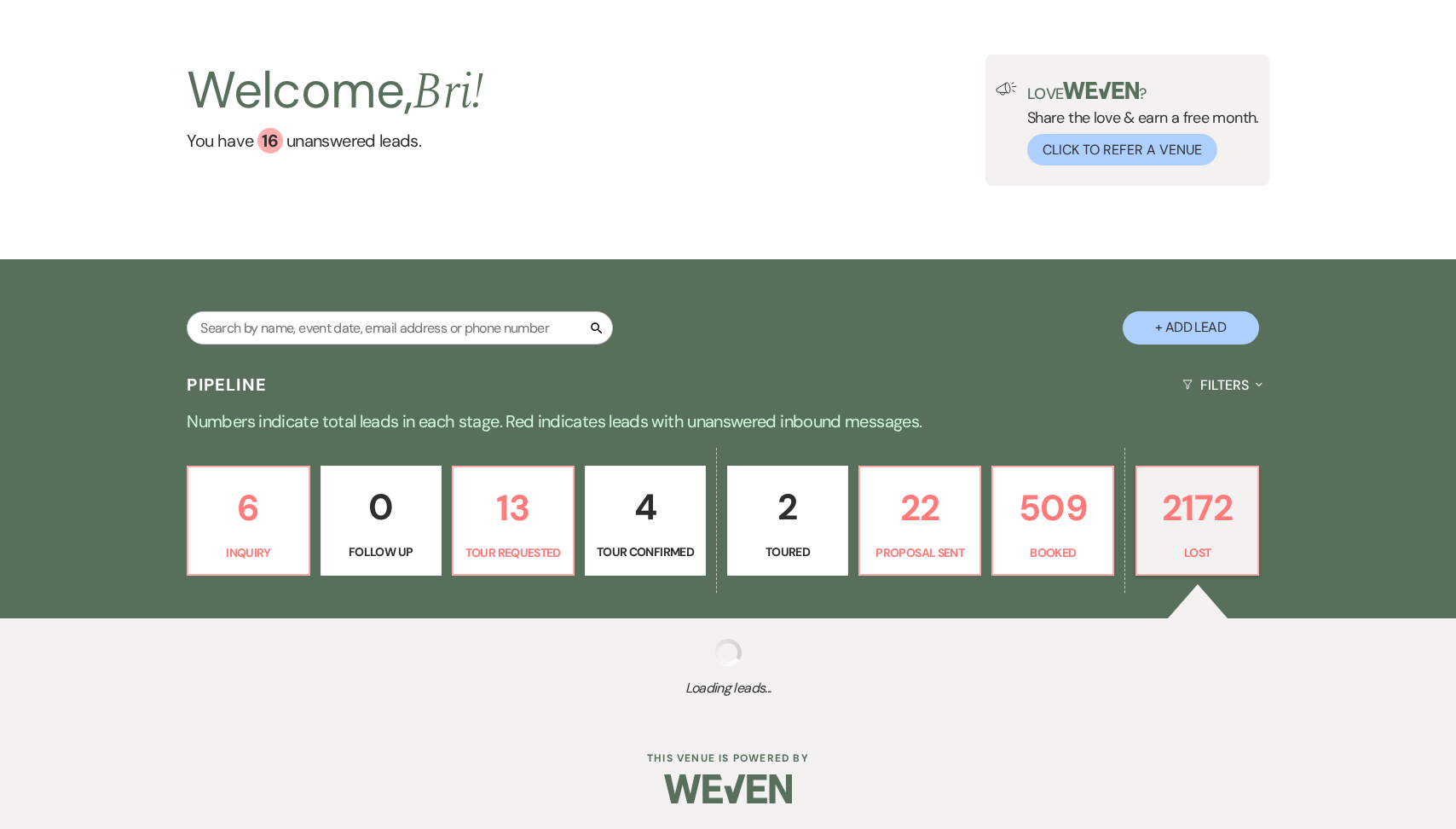
select select "8"
select select "5"
select select "8"
select select "5"
select select "8"
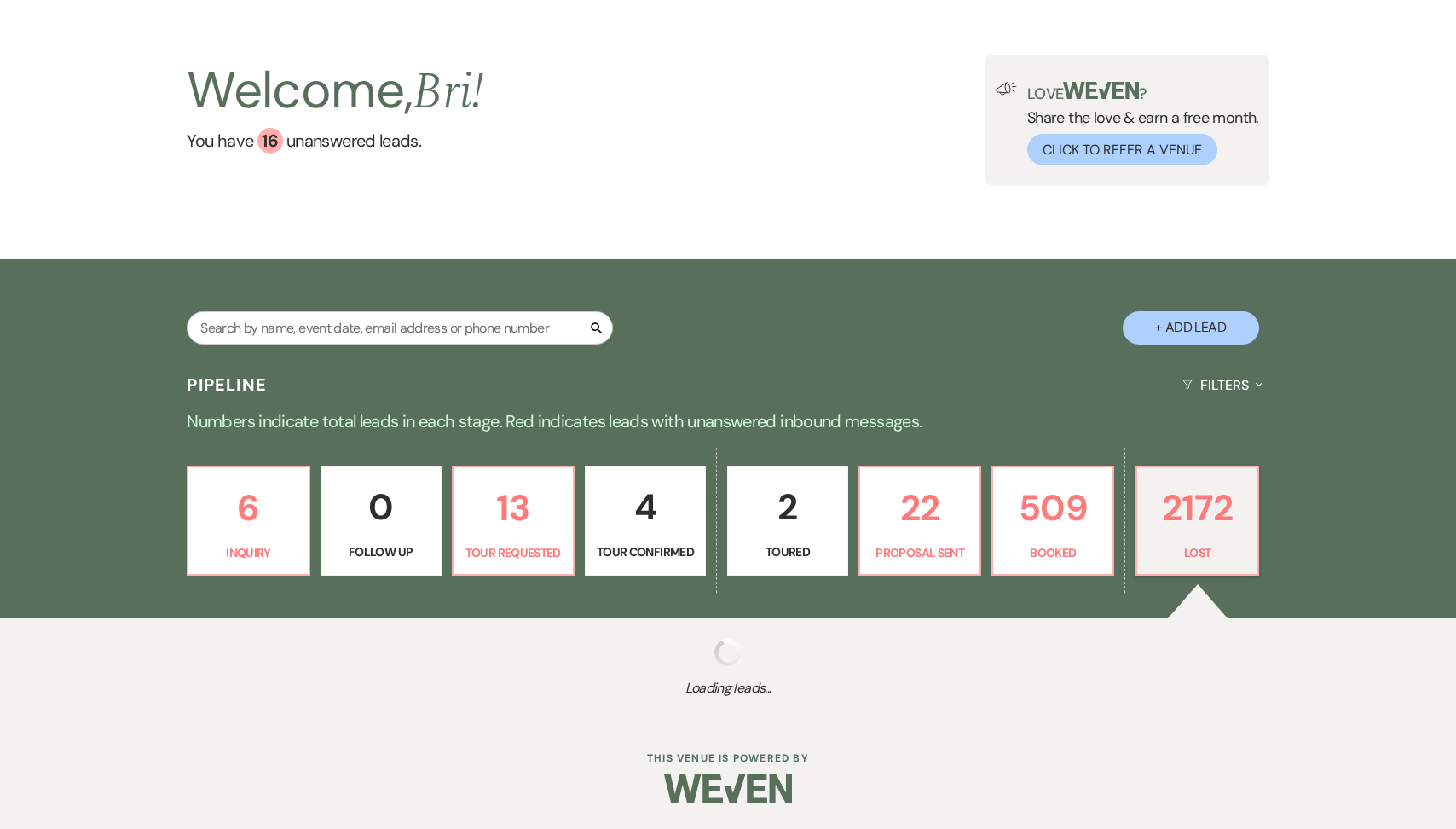
select select "5"
select select "8"
select select "5"
select select "8"
select select "5"
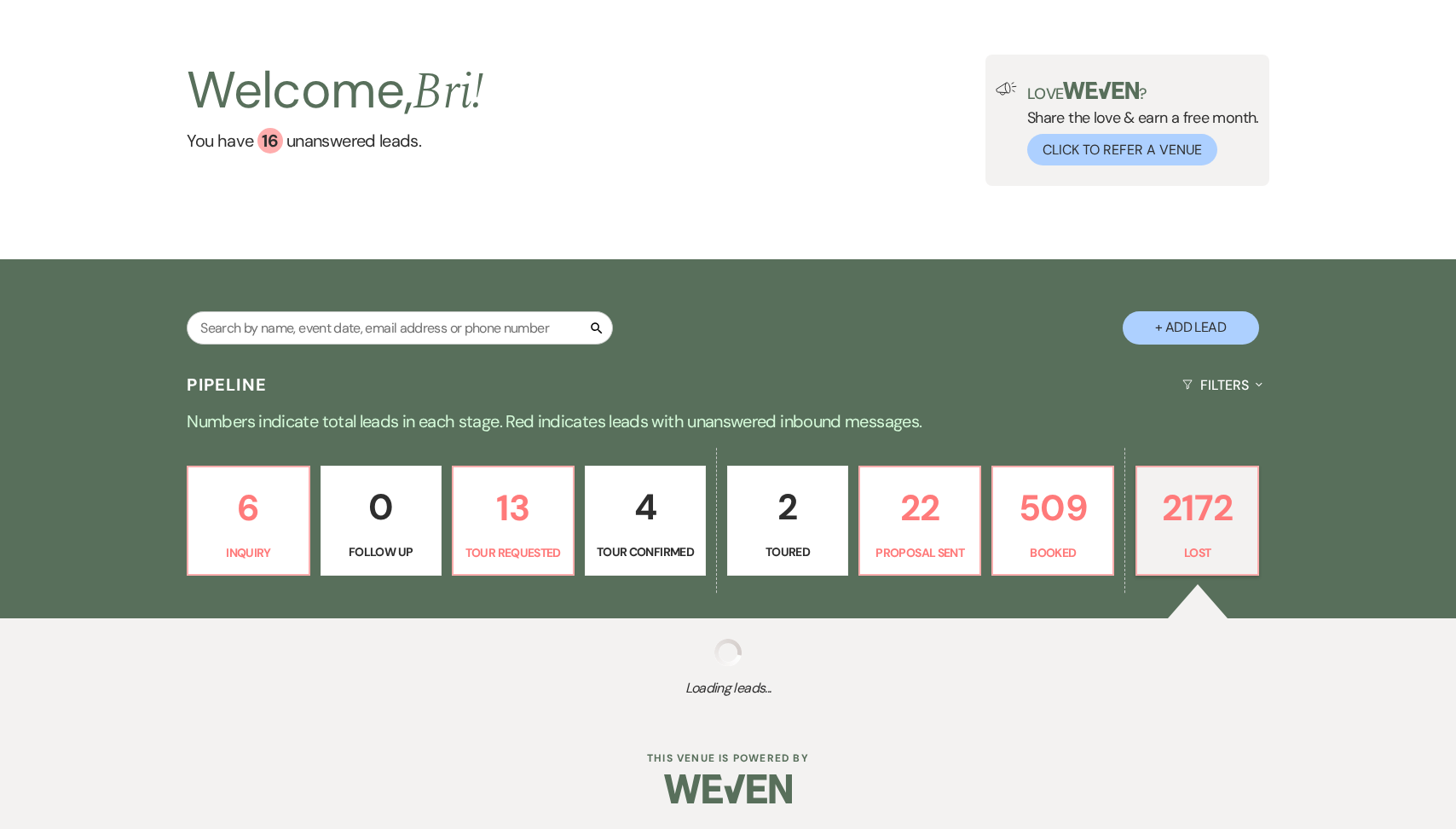
select select "8"
select select "1"
select select "8"
select select "5"
select select "8"
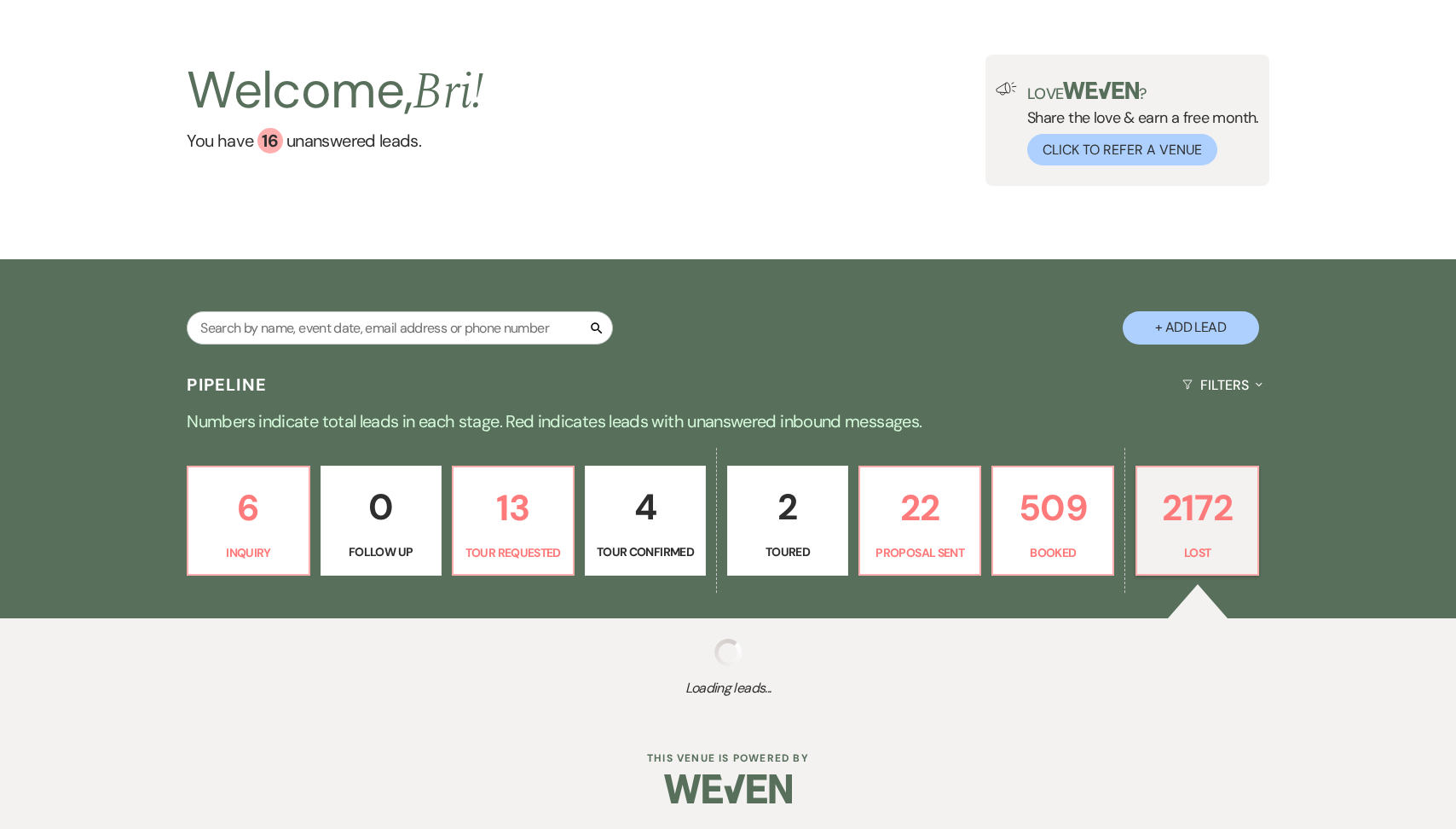
select select "5"
select select "8"
select select "5"
select select "8"
select select "5"
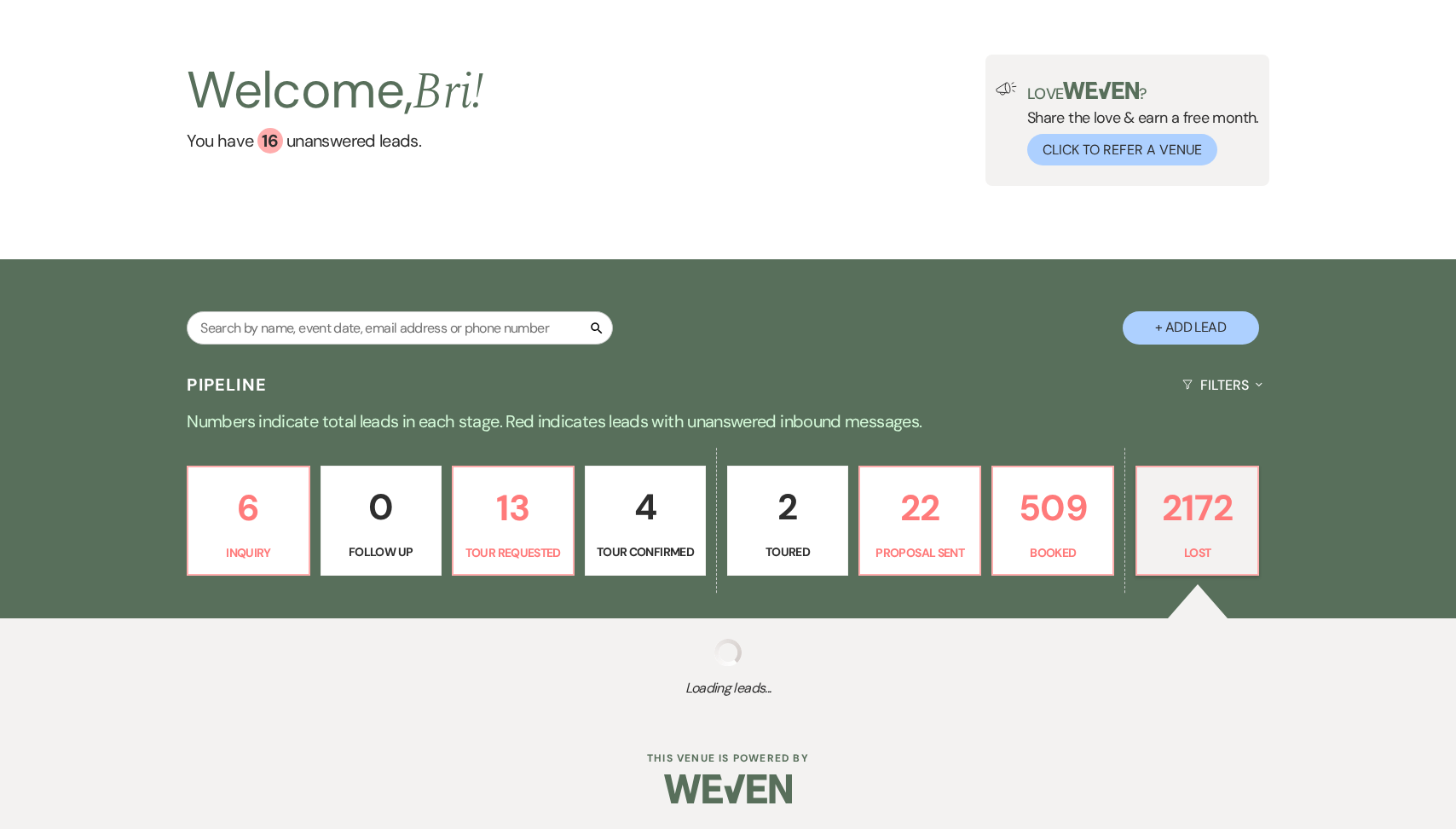
select select "8"
select select "5"
select select "8"
select select "5"
select select "8"
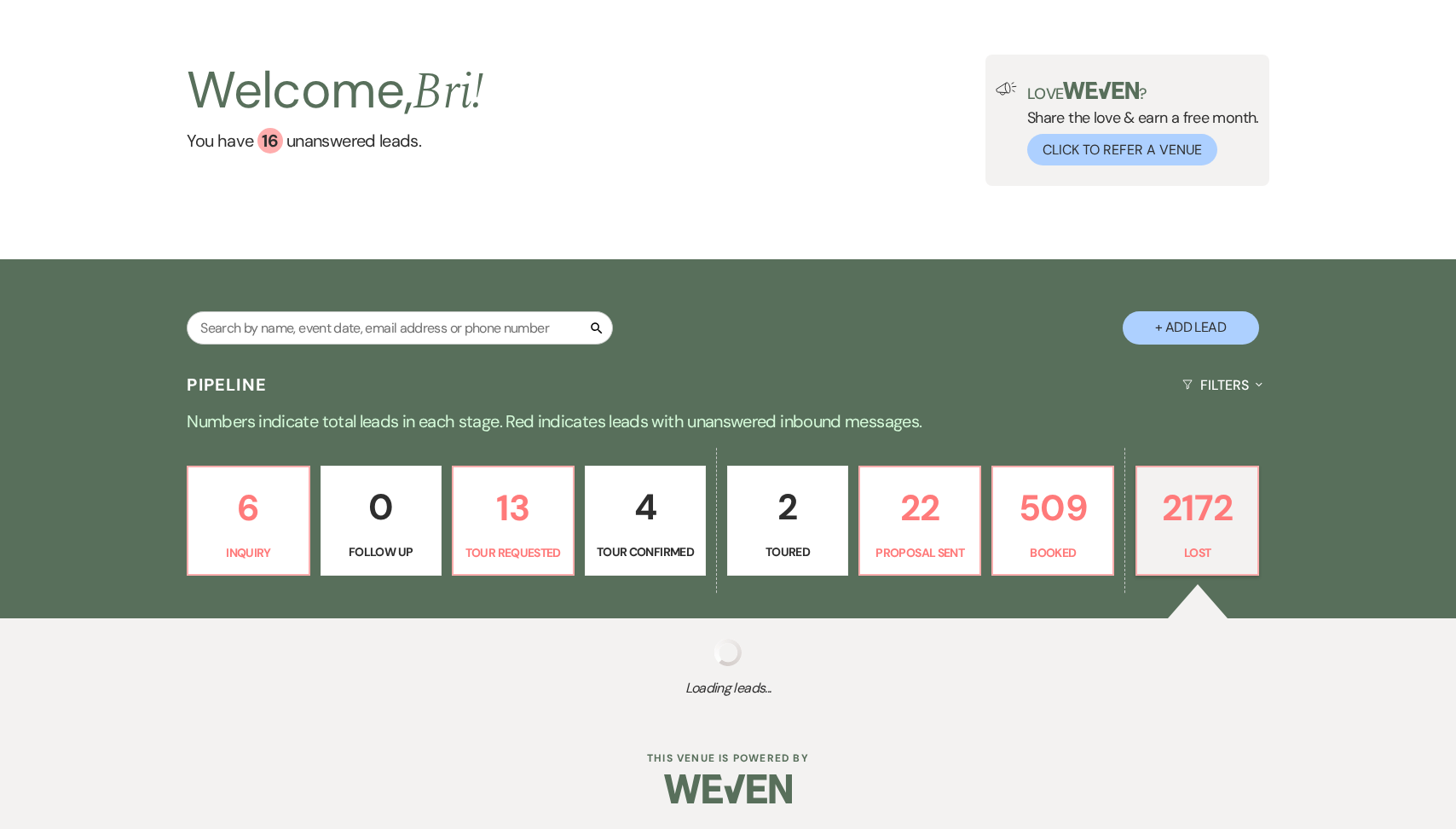
select select "6"
select select "8"
select select "5"
select select "8"
select select "1"
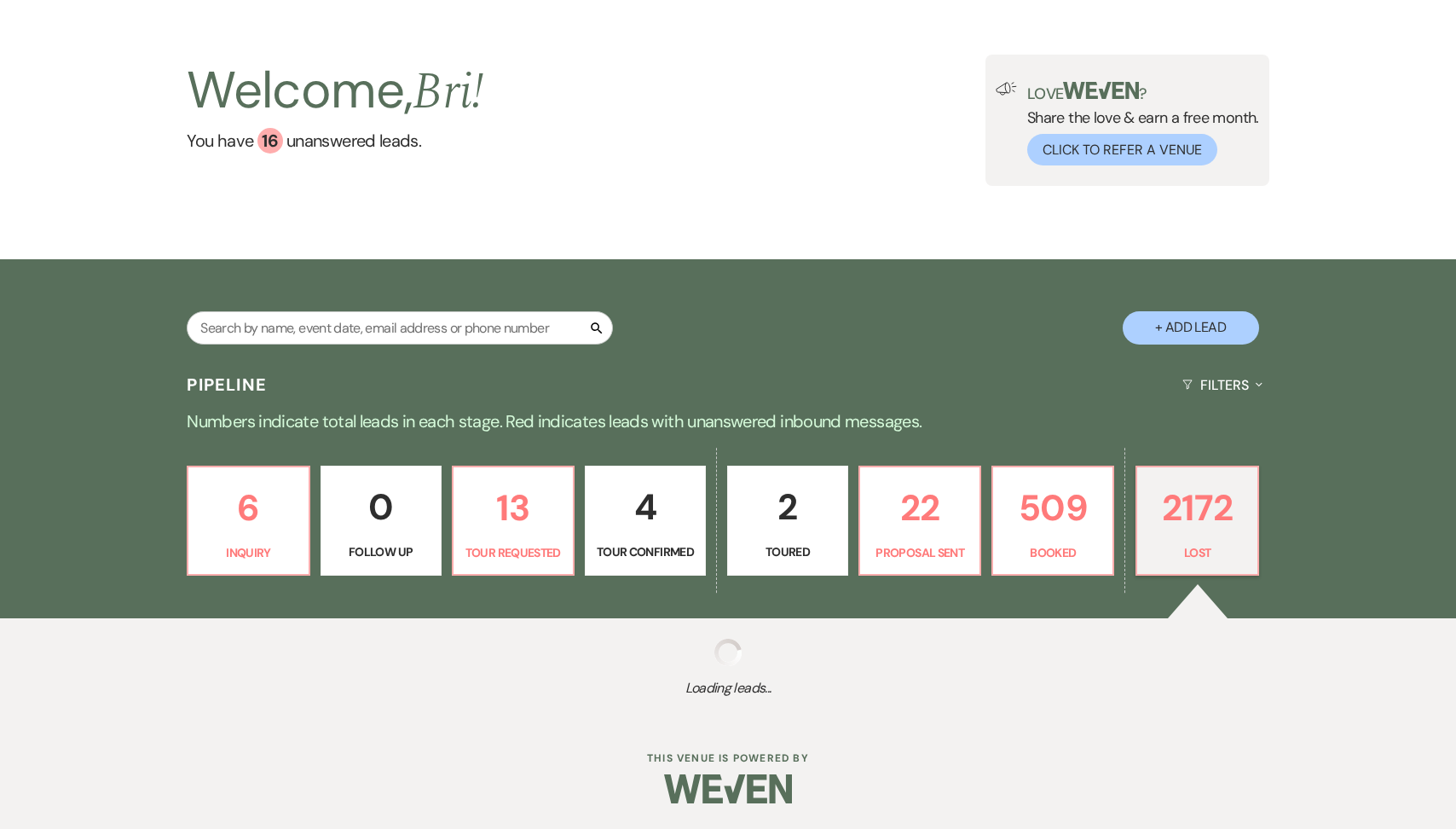
select select "8"
select select "5"
select select "8"
select select "5"
select select "8"
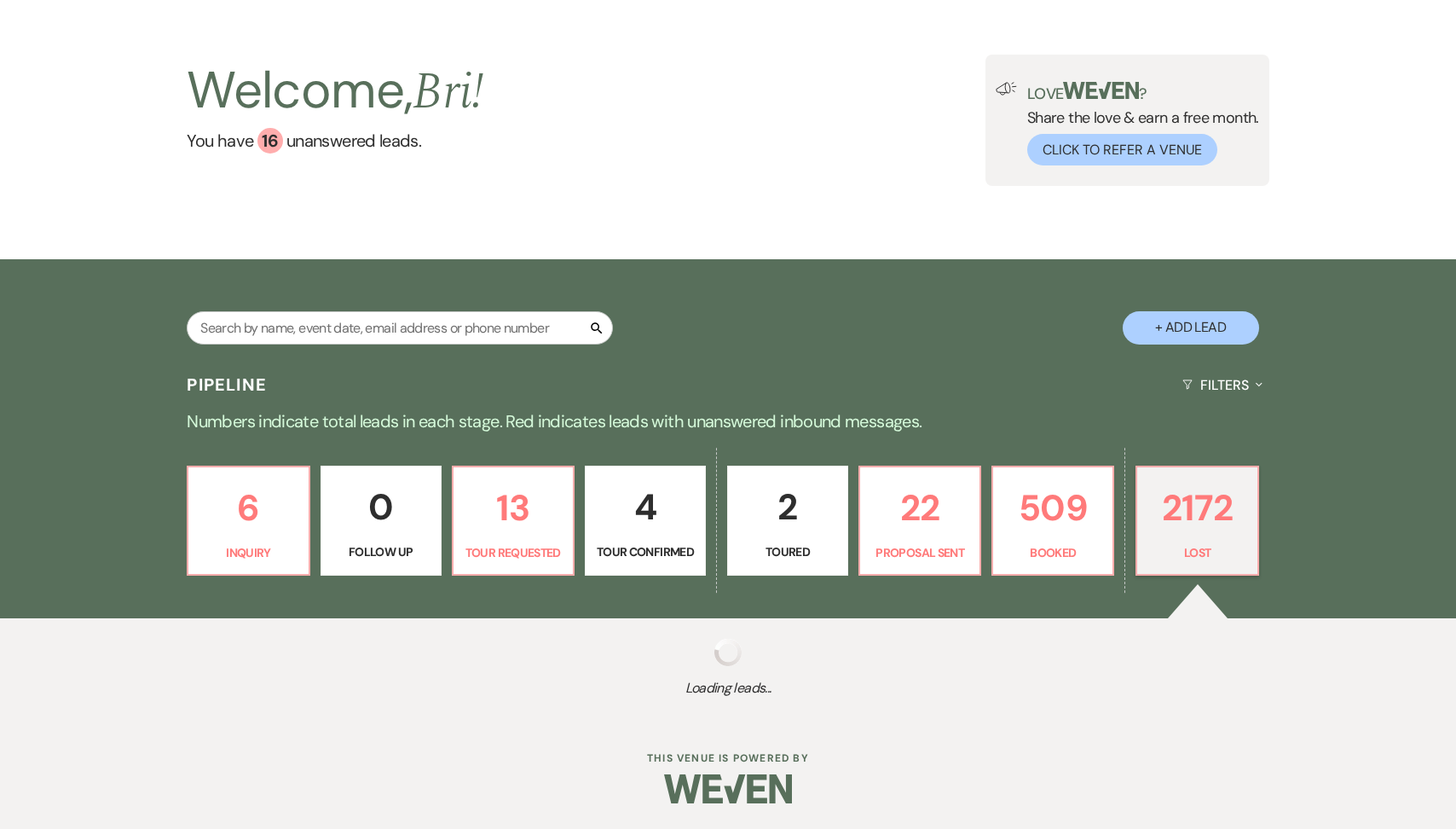
select select "5"
select select "8"
select select "5"
select select "8"
select select "5"
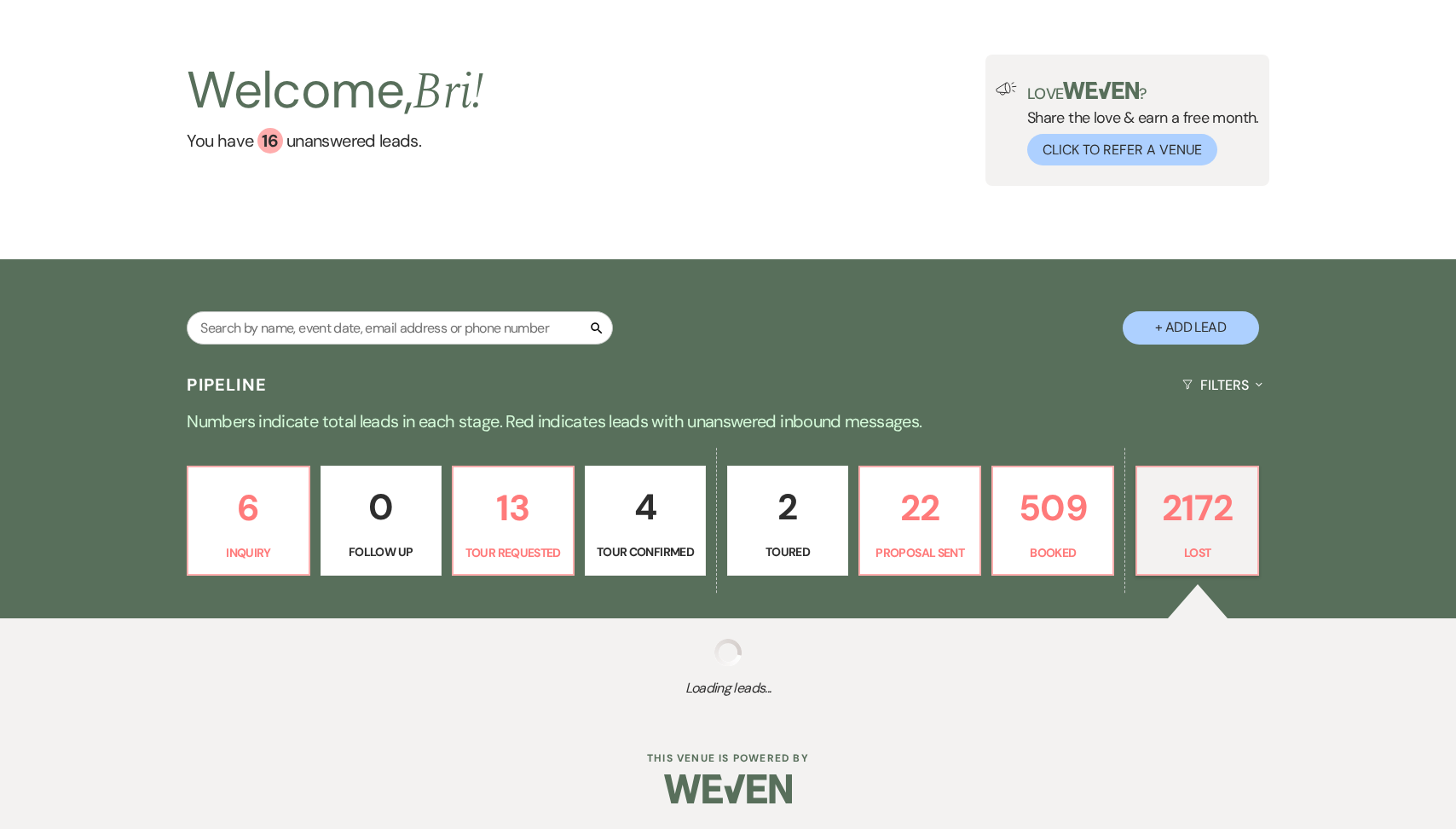
select select "8"
select select "6"
select select "8"
select select "5"
select select "8"
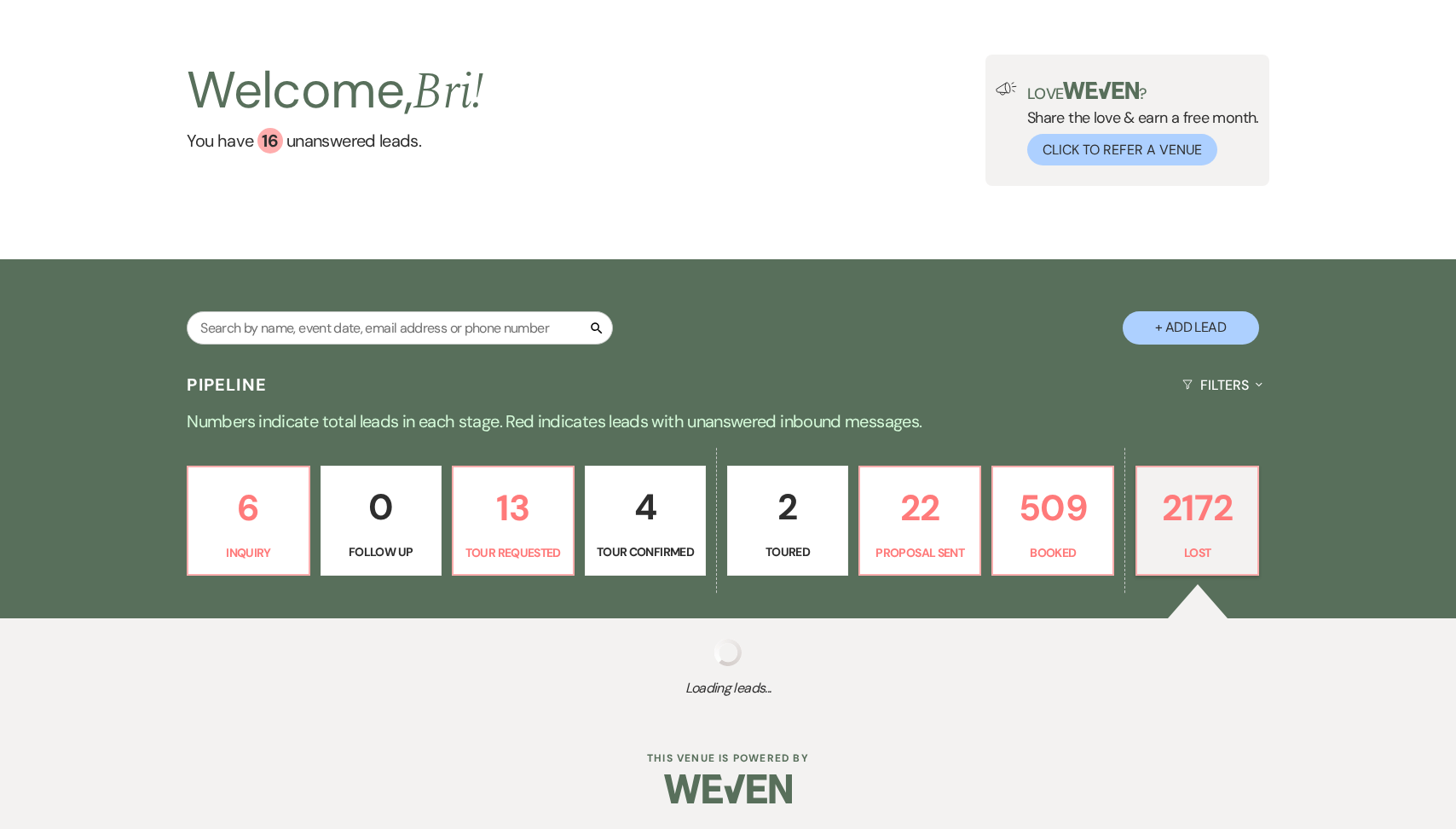
select select "7"
select select "8"
select select "5"
select select "8"
select select "5"
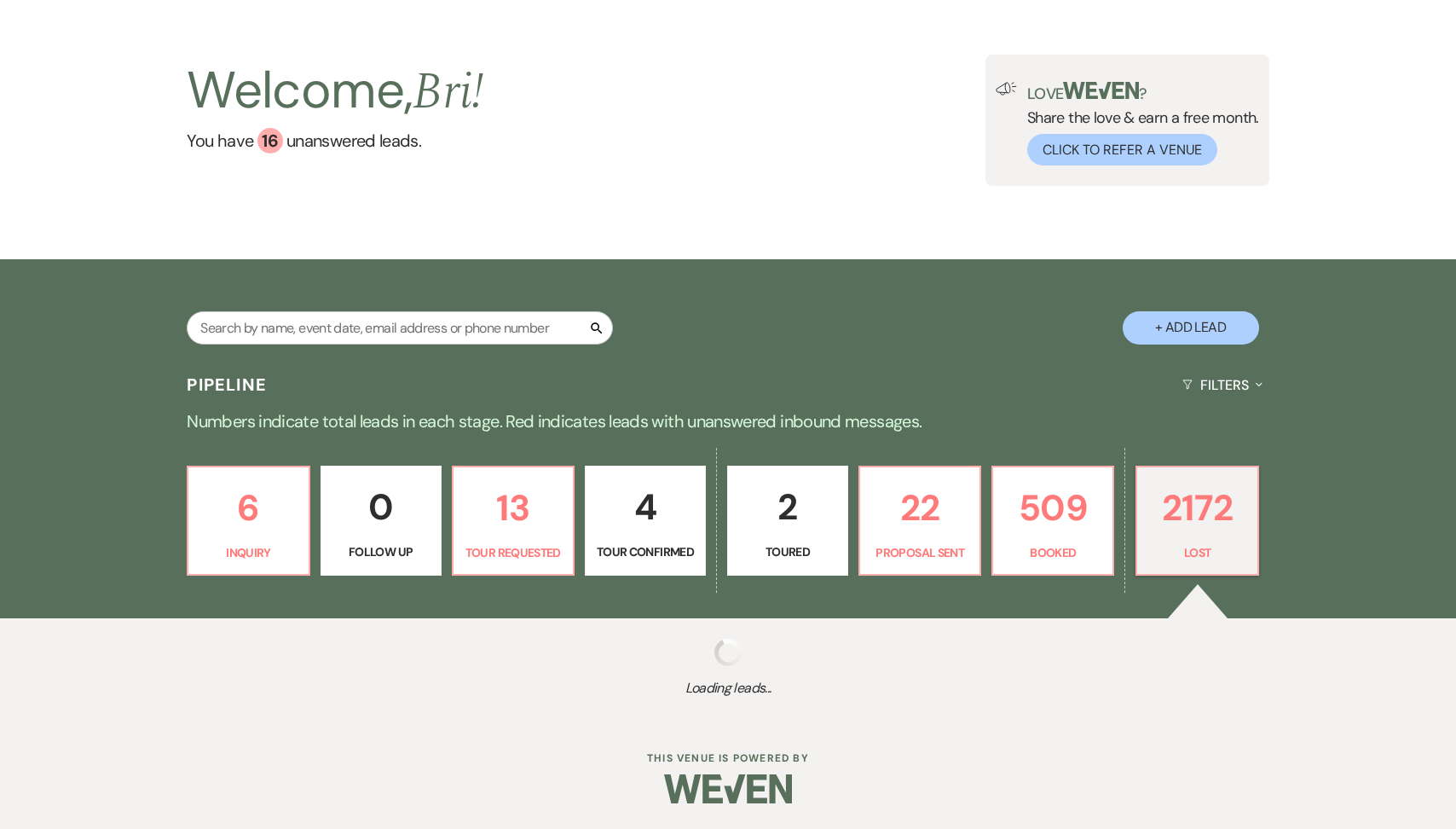
select select "8"
select select "5"
select select "8"
select select "1"
select select "8"
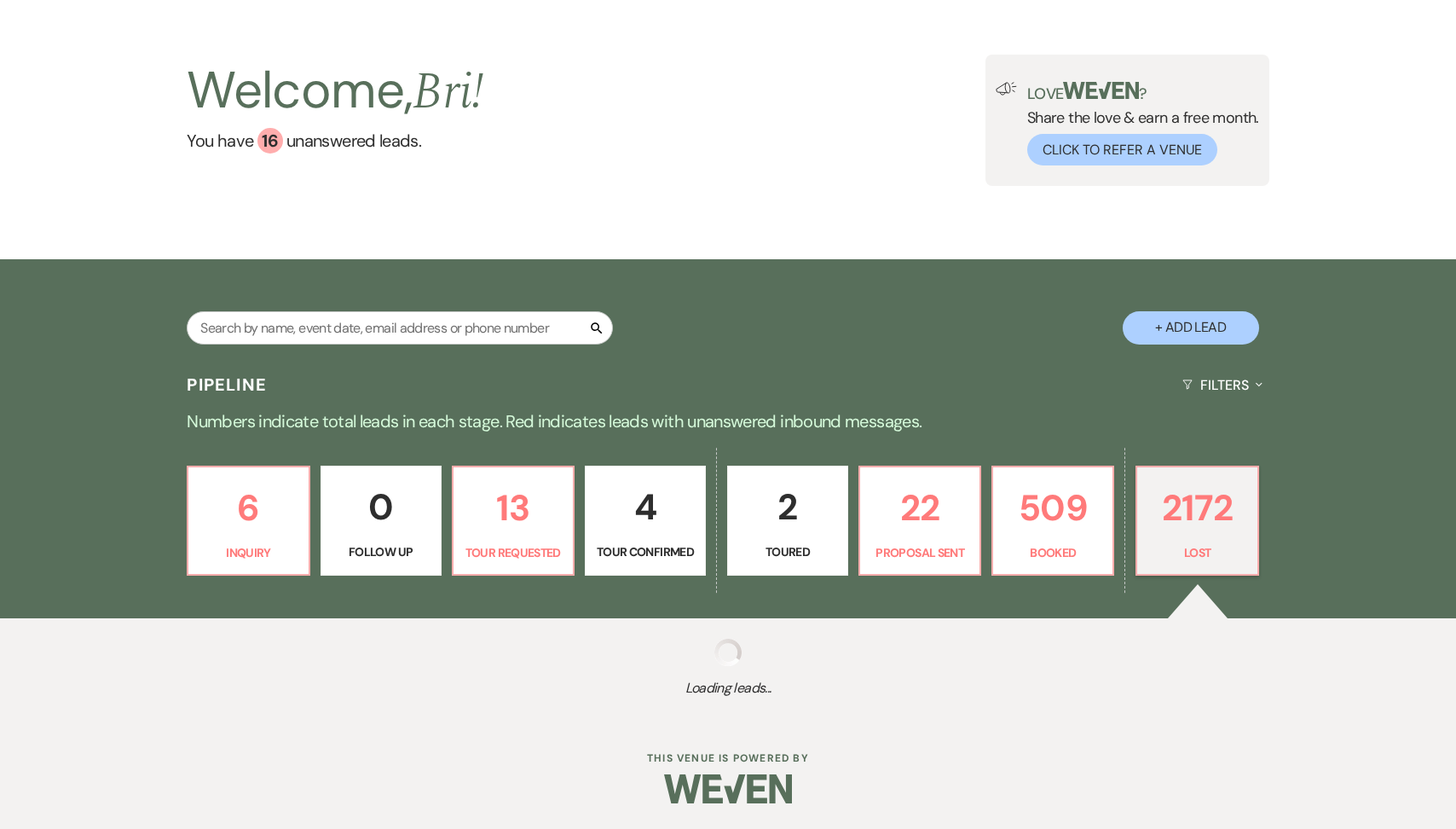
select select "1"
select select "8"
select select "5"
select select "8"
select select "5"
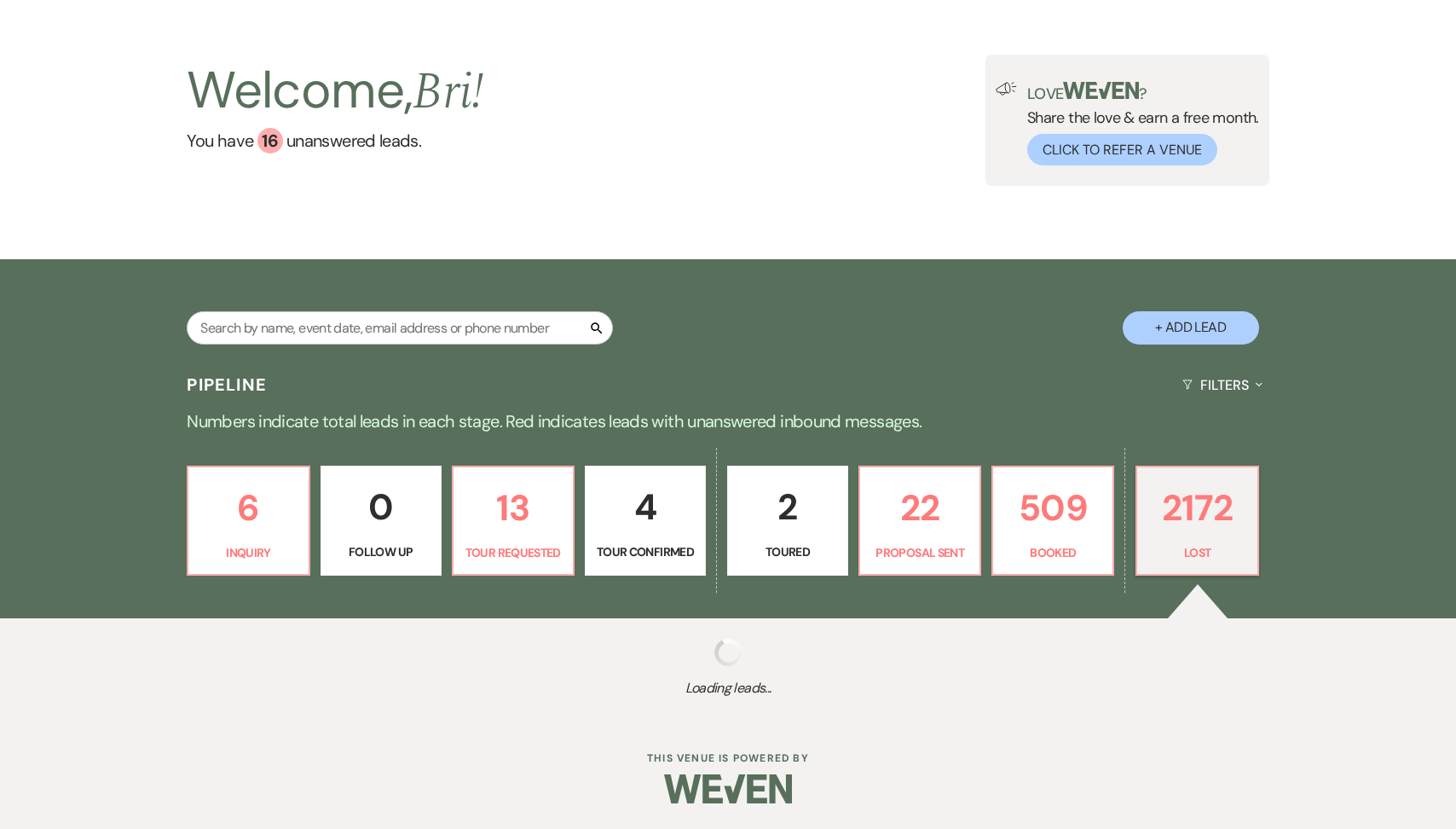
select select "8"
select select "1"
select select "8"
select select "5"
select select "8"
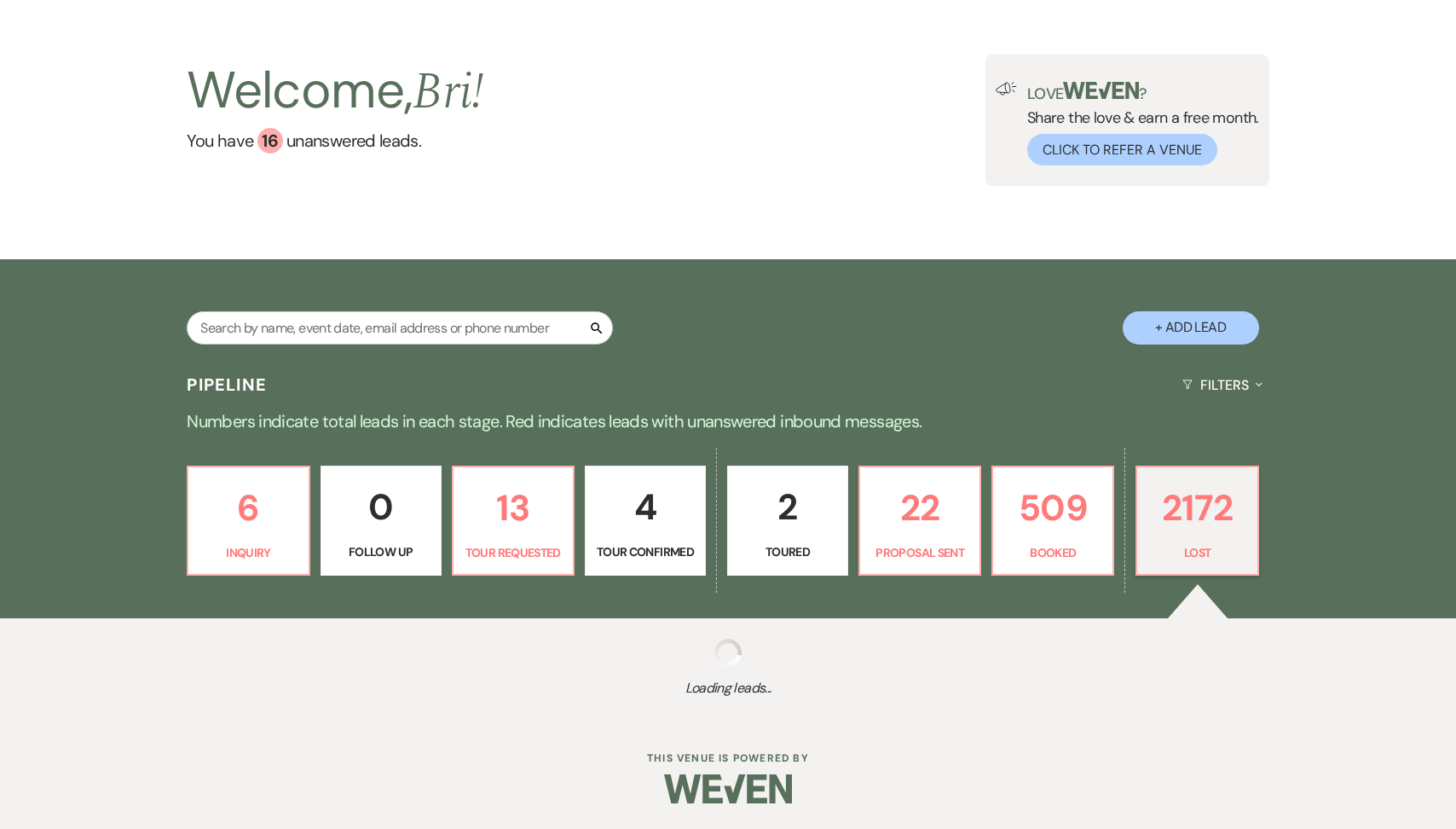
select select "1"
select select "8"
select select "6"
select select "8"
select select "5"
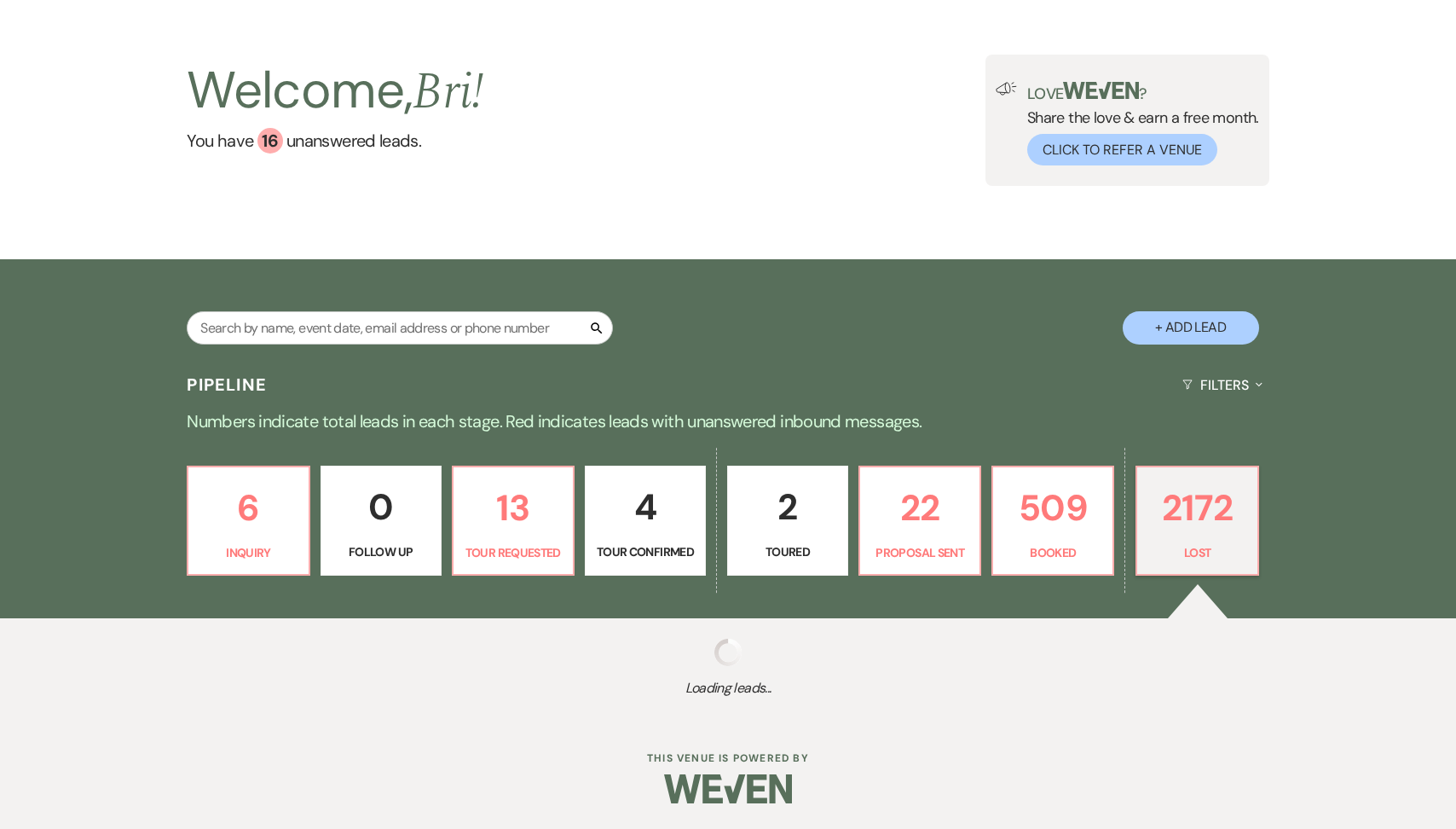
select select "8"
select select "1"
select select "8"
select select "5"
select select "8"
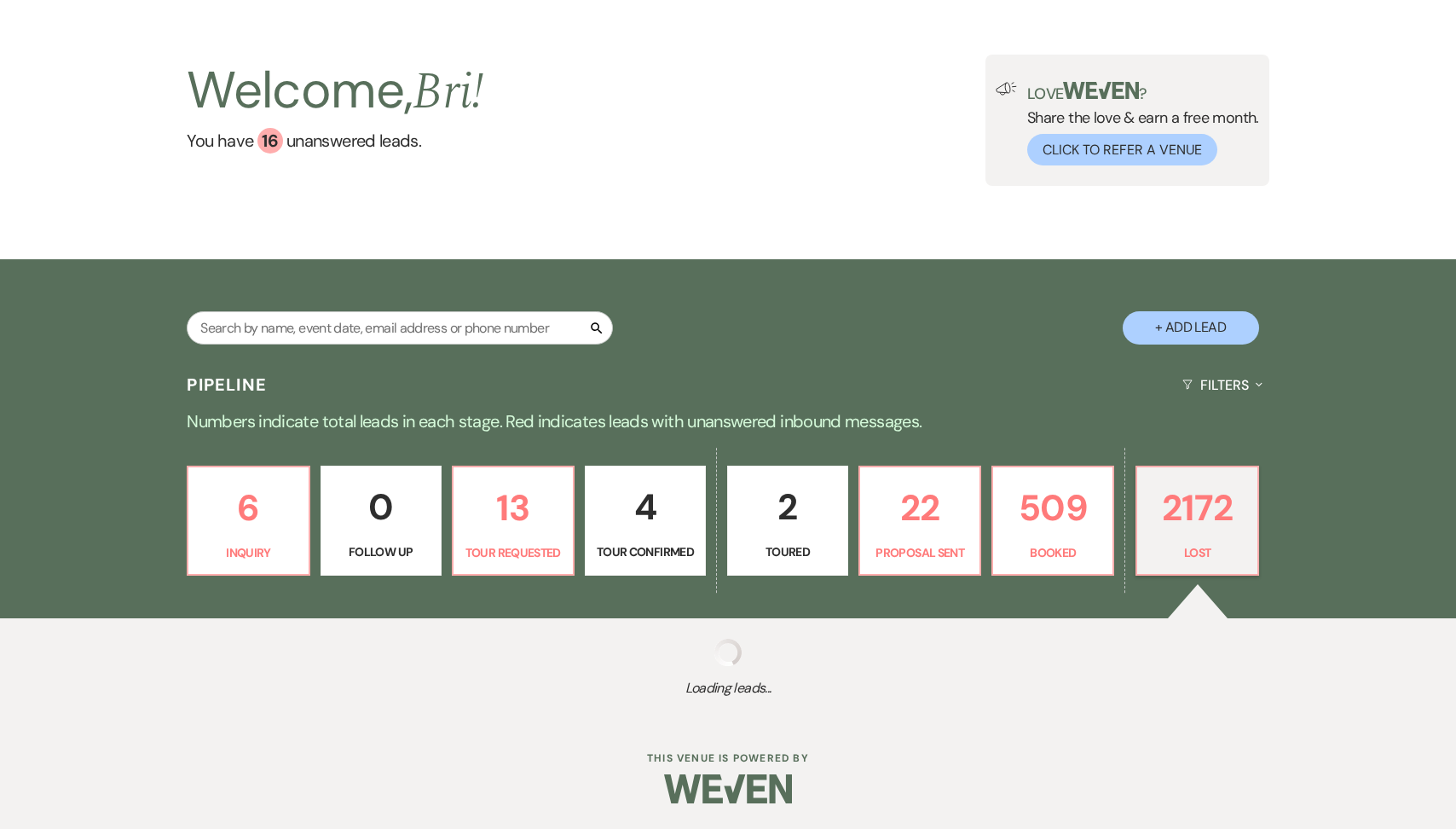
select select "1"
select select "8"
select select "5"
select select "8"
select select "6"
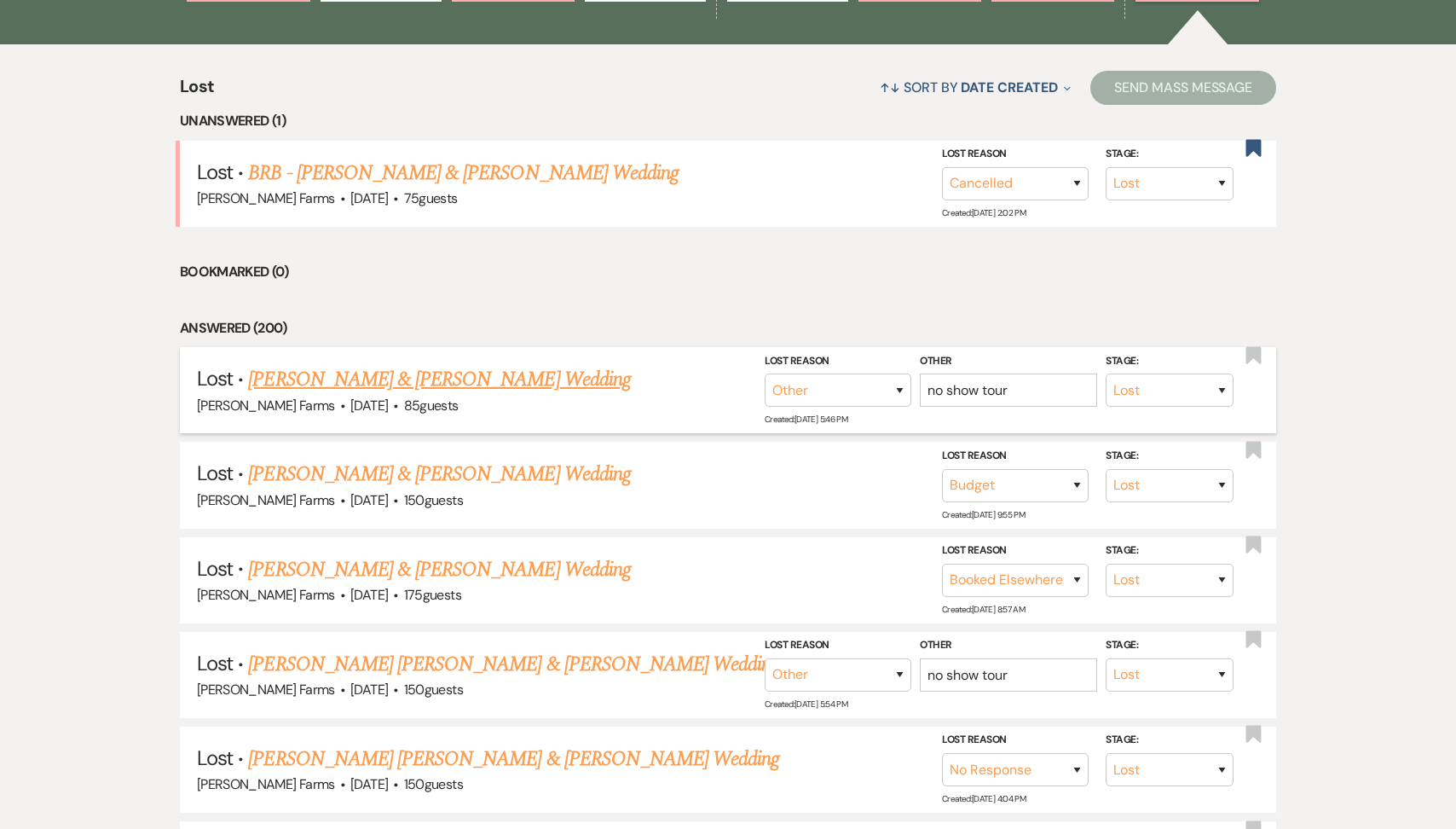
scroll to position [738, 0]
